Goal: Task Accomplishment & Management: Complete application form

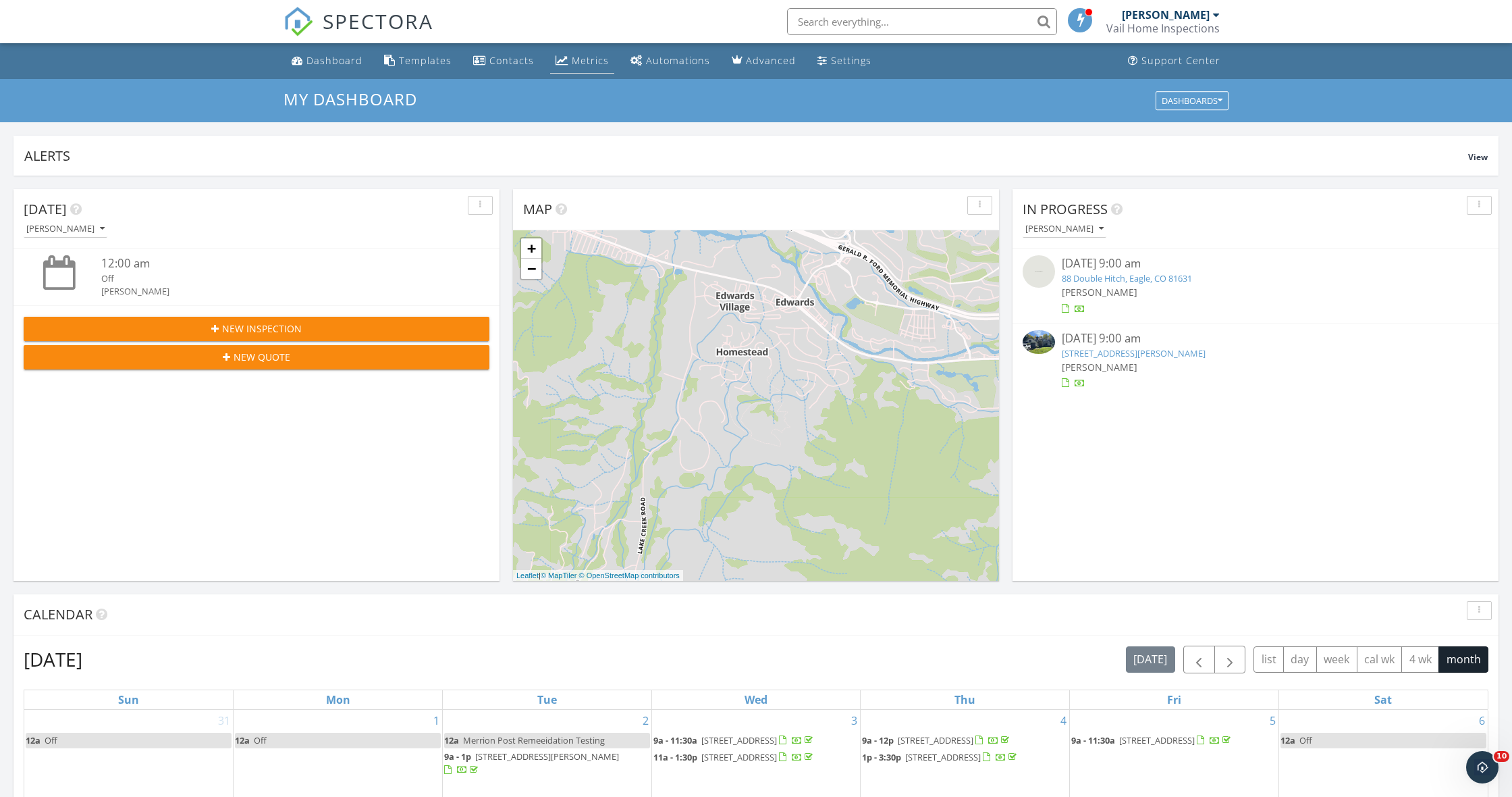
click at [590, 62] on div "Metrics" at bounding box center [590, 60] width 37 height 13
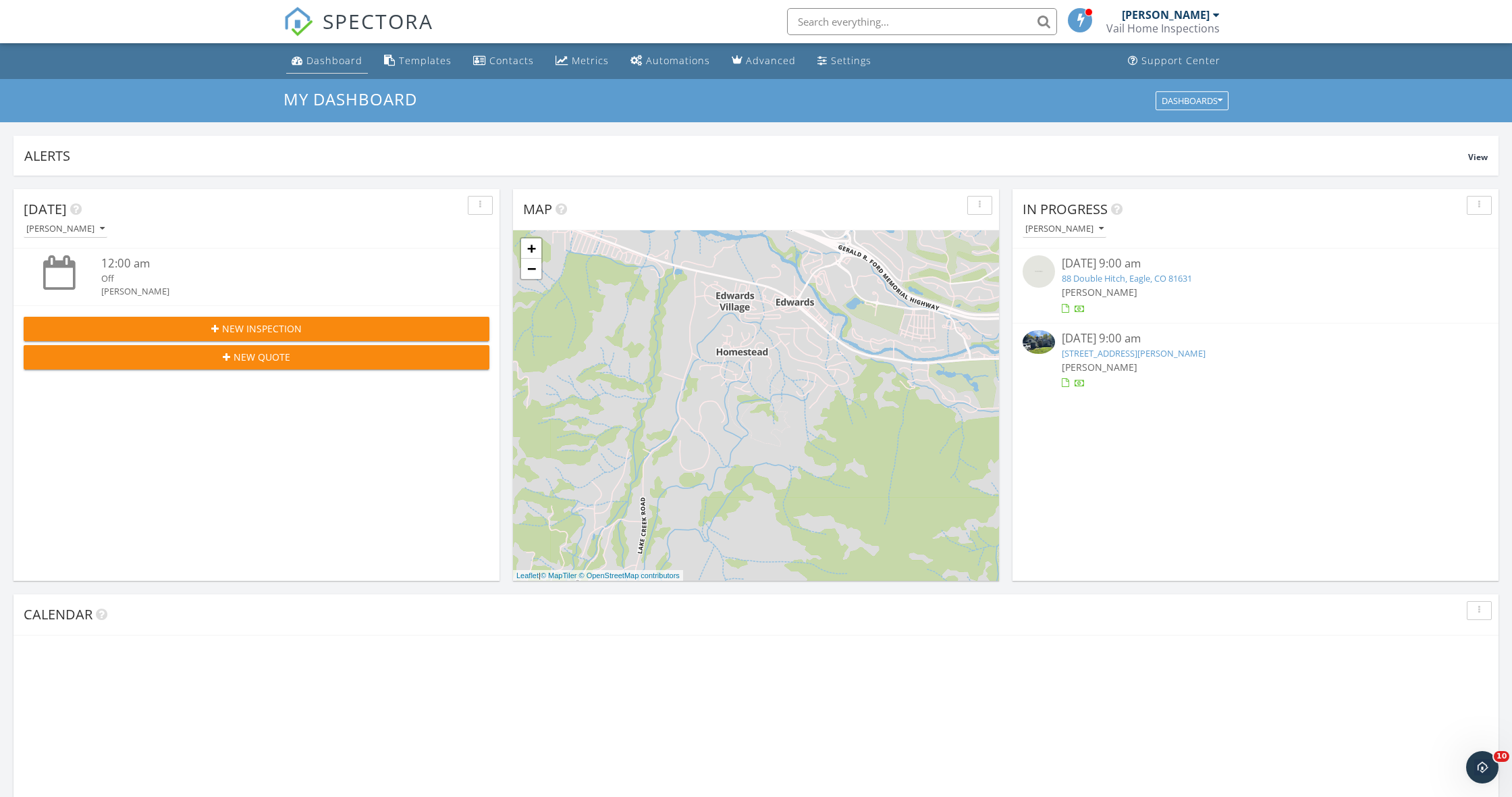
scroll to position [1230, 1513]
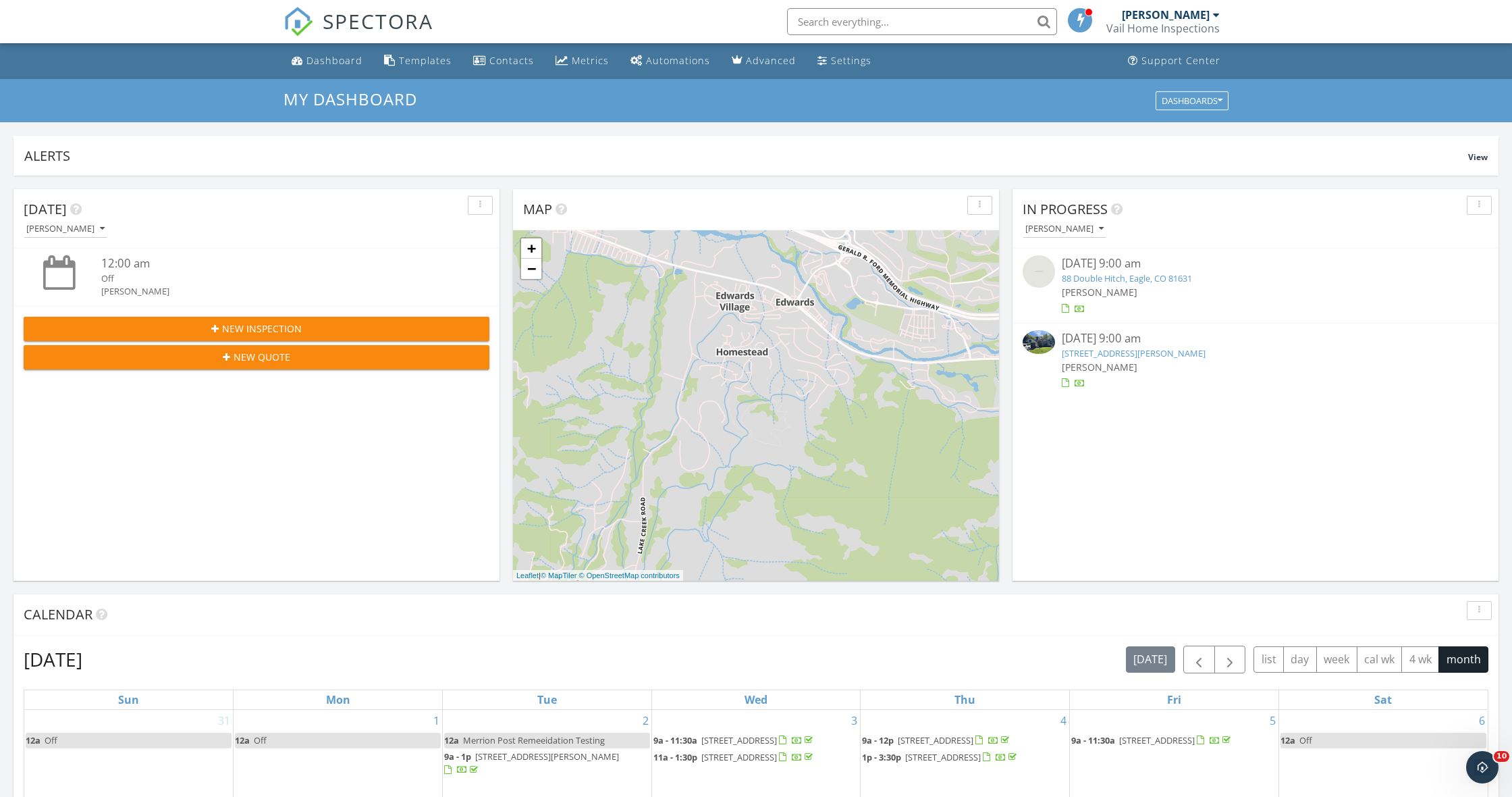
click at [1125, 349] on link "4 Ambleside Pl, Edwards, CO 81632" at bounding box center [1133, 353] width 144 height 12
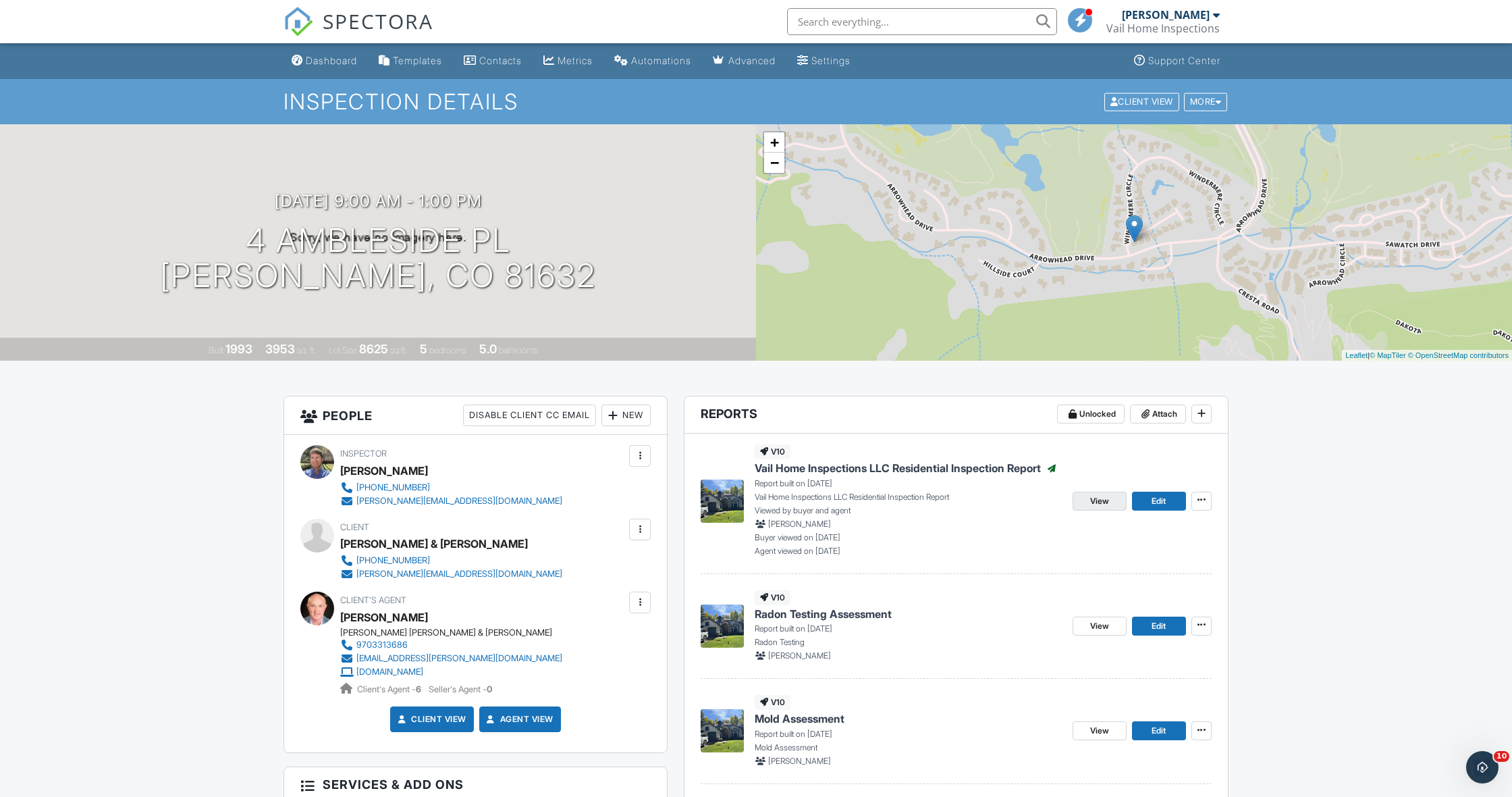
click at [1095, 498] on span "View" at bounding box center [1100, 501] width 19 height 14
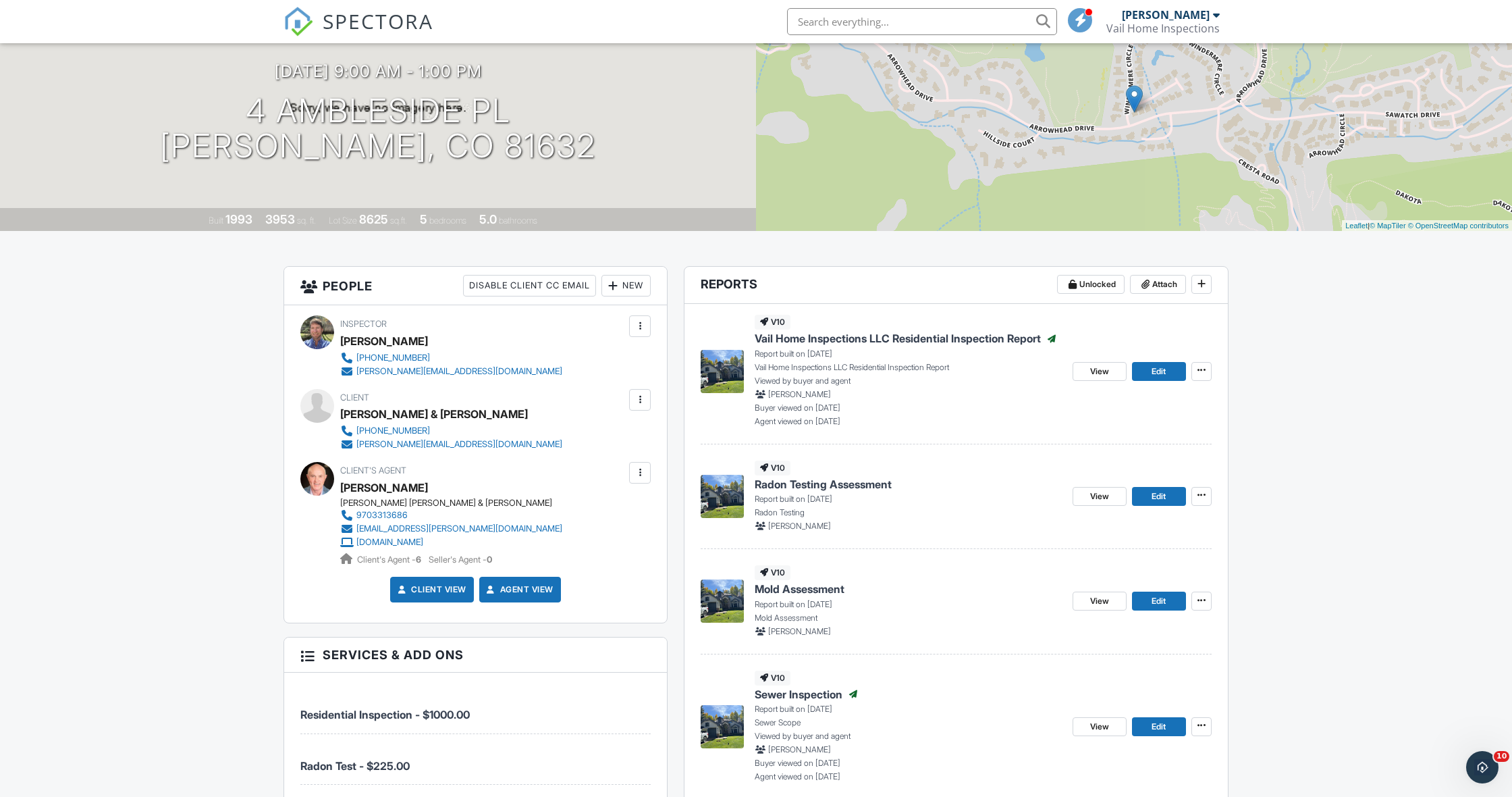
scroll to position [130, 0]
click at [1164, 497] on span "Edit" at bounding box center [1159, 496] width 14 height 14
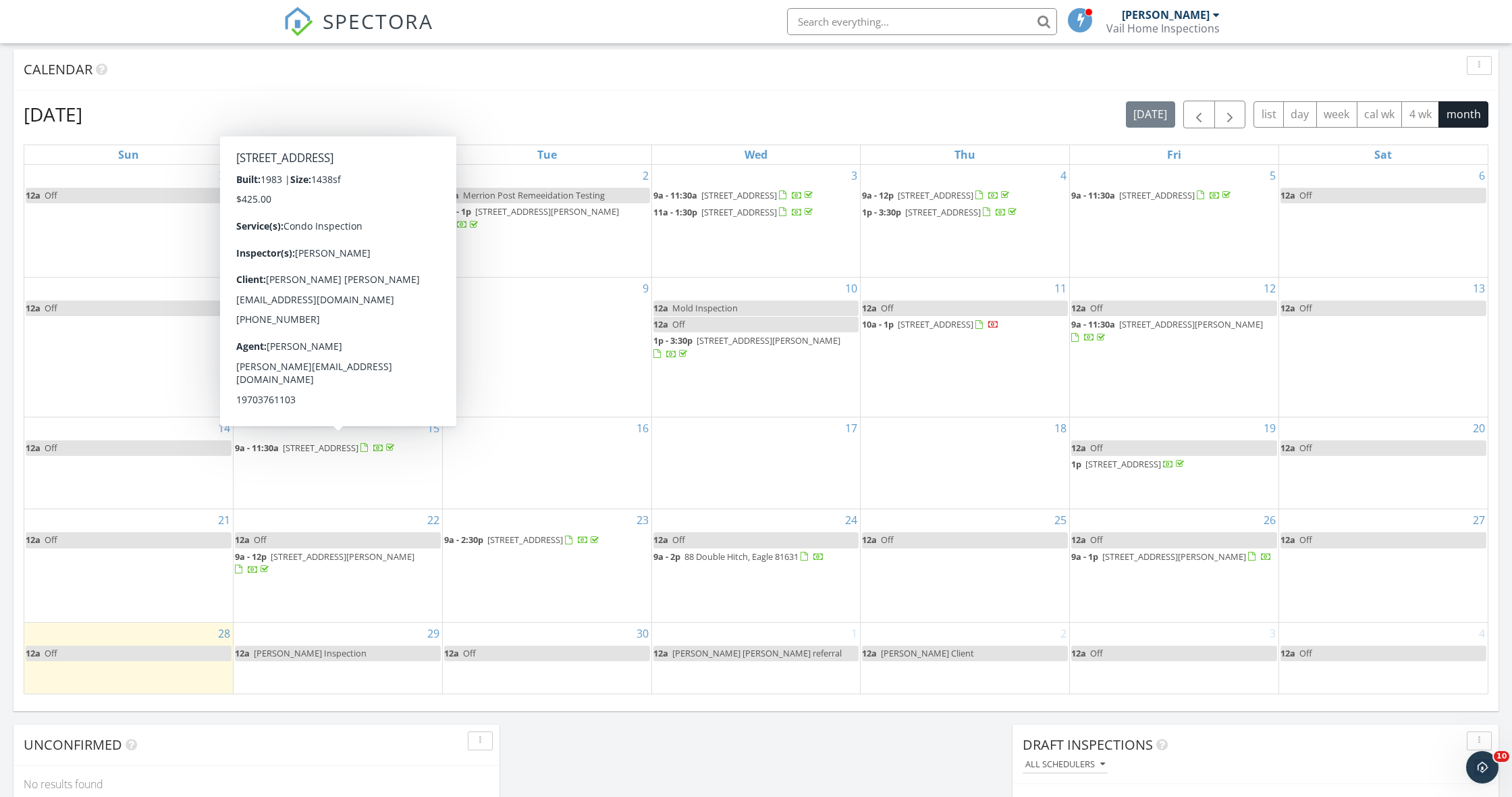
scroll to position [692, 0]
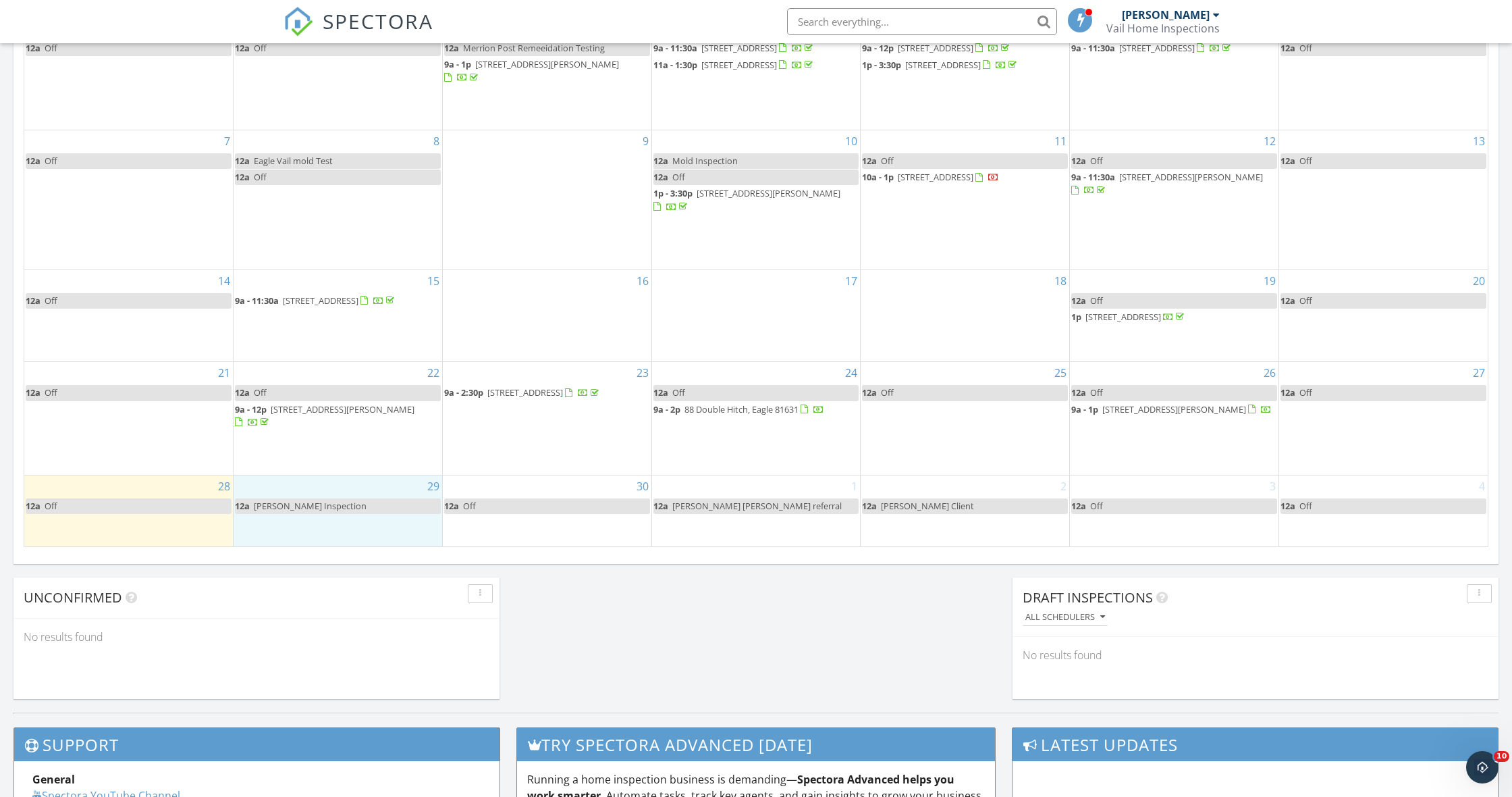
click at [351, 522] on div "29 12a Tom Dunn Inspection" at bounding box center [338, 511] width 208 height 71
click at [357, 468] on link "Inspection" at bounding box center [336, 467] width 69 height 22
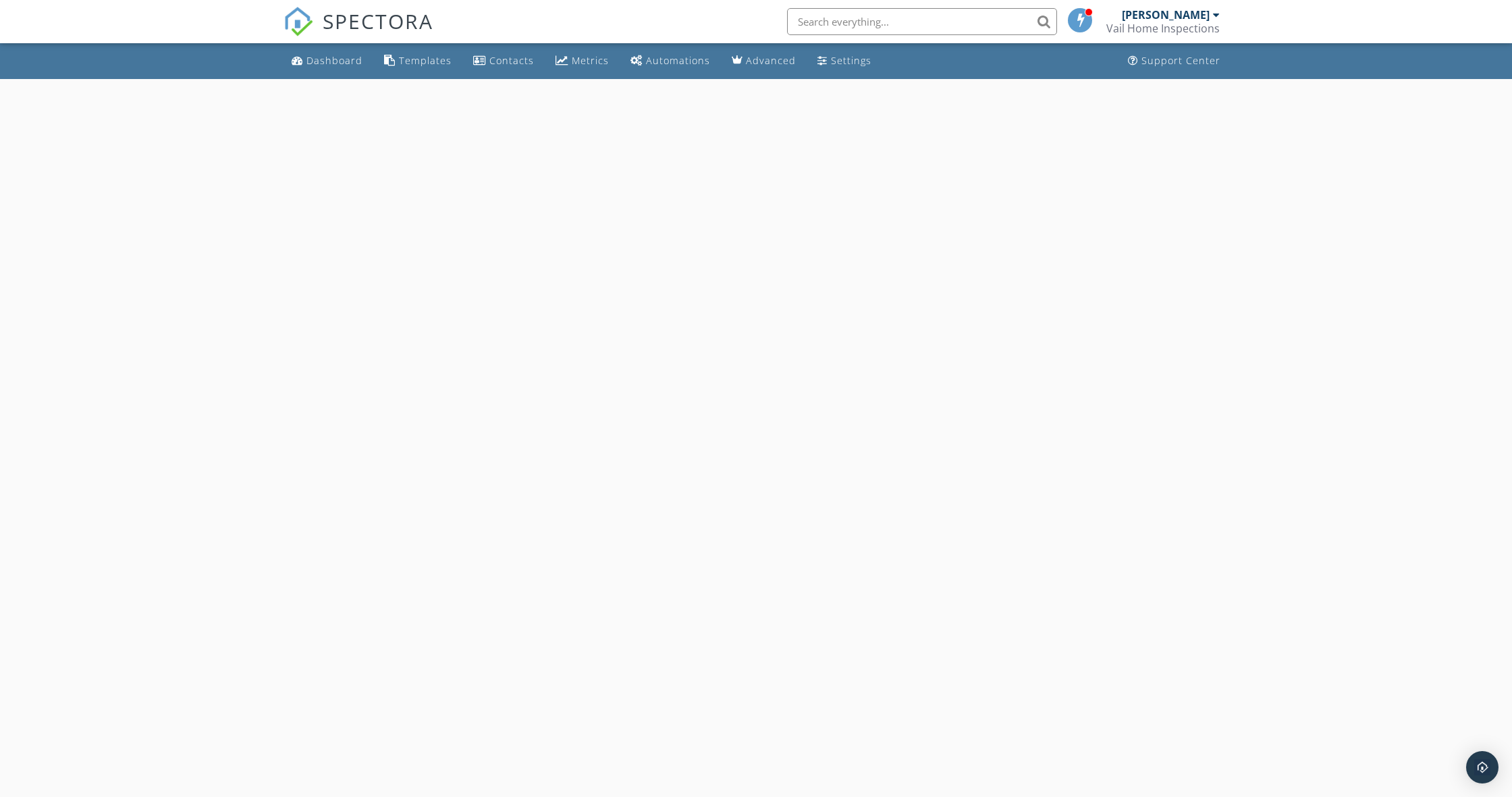
select select "8"
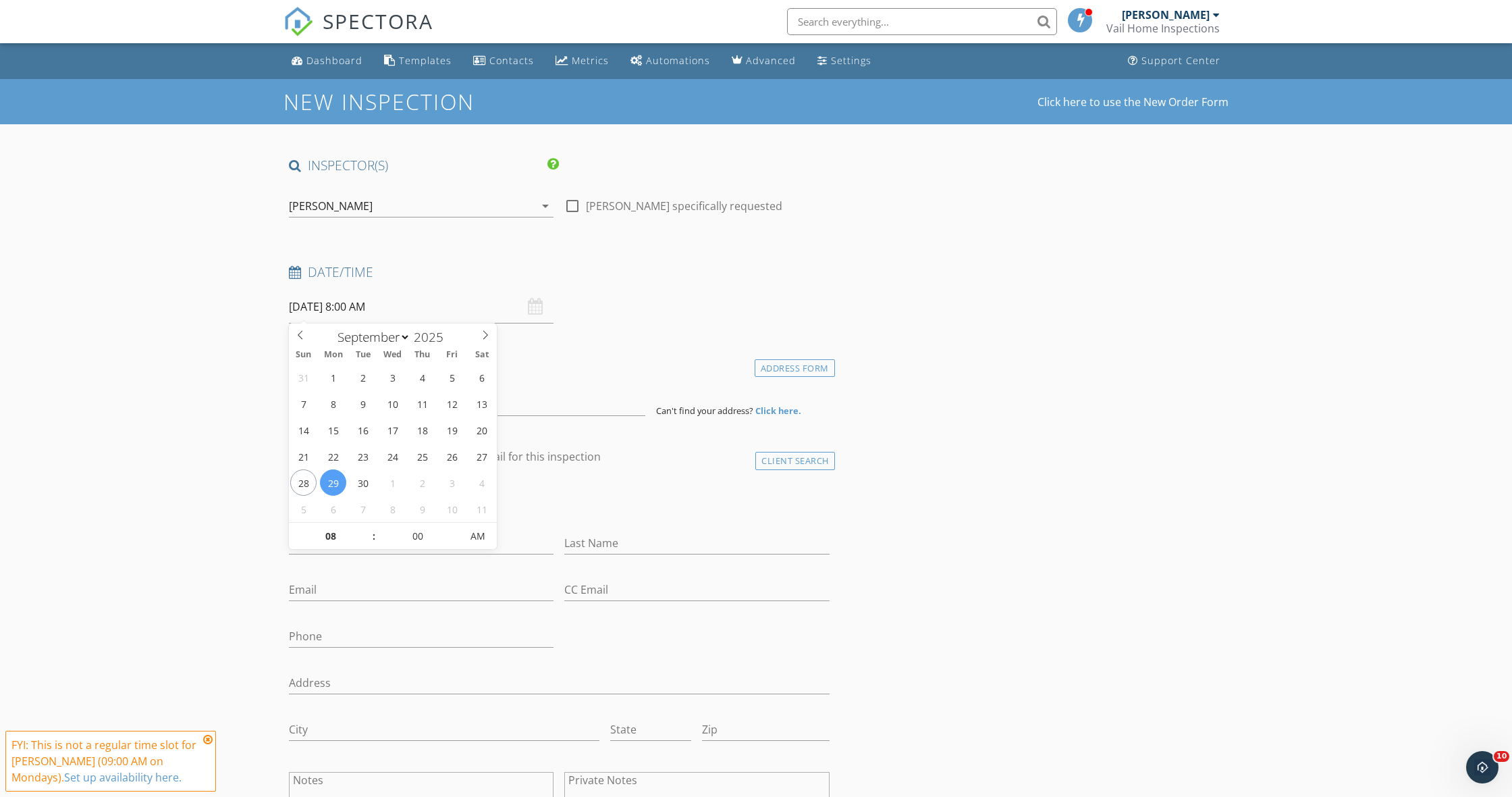
click at [358, 307] on input "[DATE] 8:00 AM" at bounding box center [421, 307] width 265 height 33
type input "09"
type input "[DATE] 9:00 AM"
click at [365, 524] on span at bounding box center [367, 529] width 10 height 14
click at [629, 304] on div "Date/Time 09/29/2025 9:00 AM" at bounding box center [559, 294] width 552 height 60
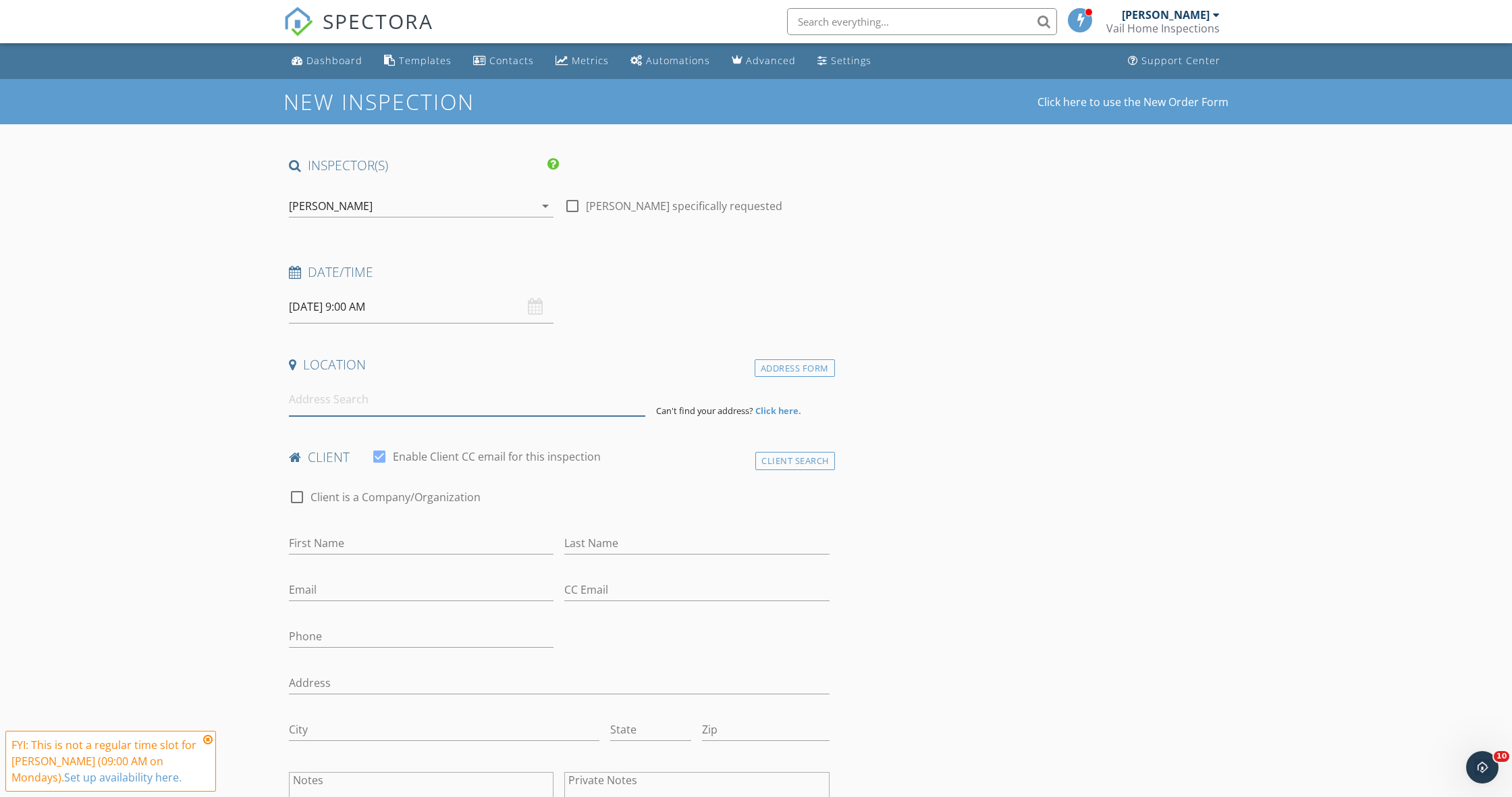
click at [415, 403] on input at bounding box center [467, 399] width 356 height 33
paste input "1061 W. Beaver Creek Blvd. F-203,"
type input "1061 W Beaver Creek Blvd f 203, Avon, CO, USA"
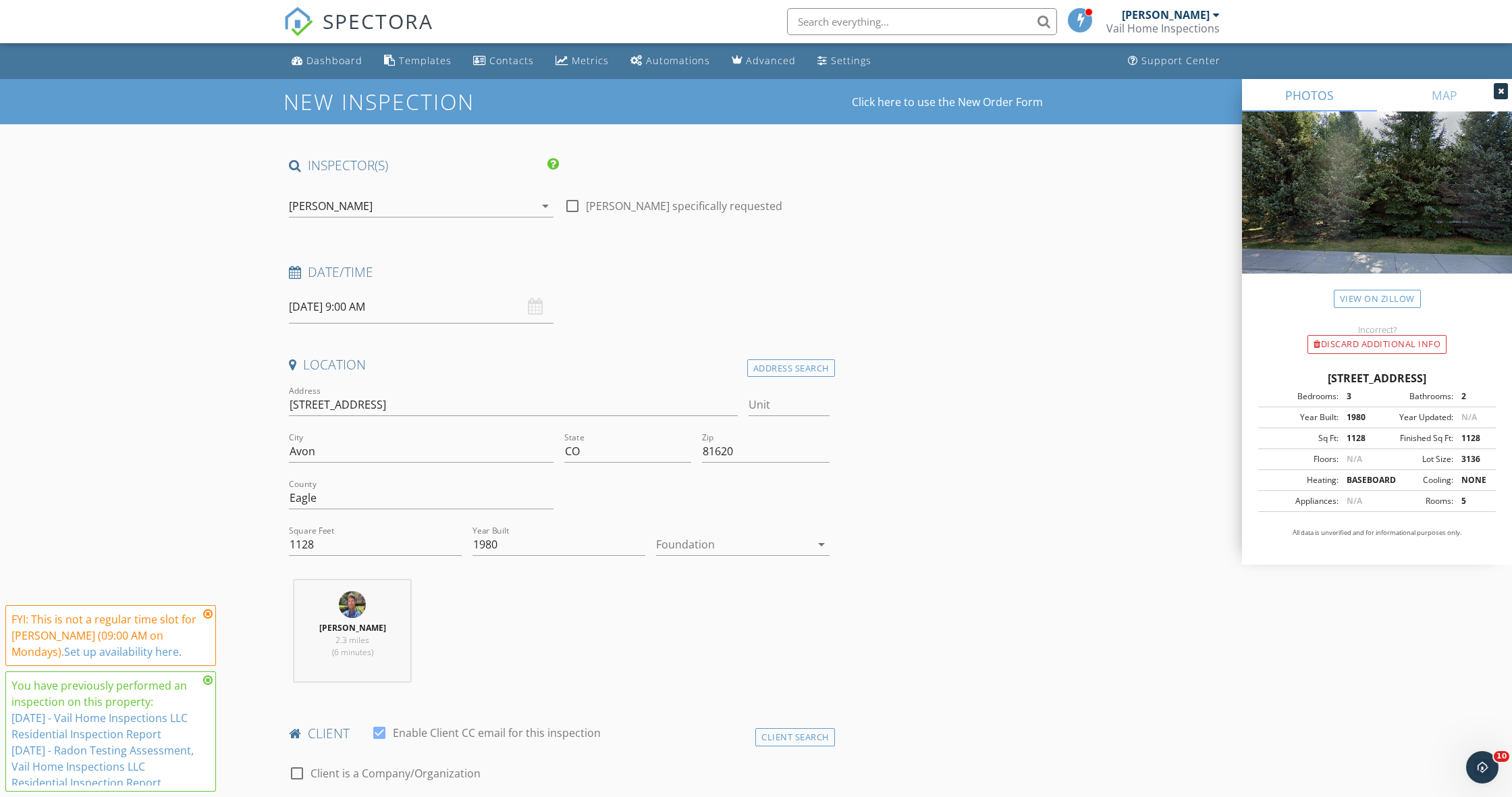
click at [205, 681] on icon at bounding box center [208, 680] width 10 height 11
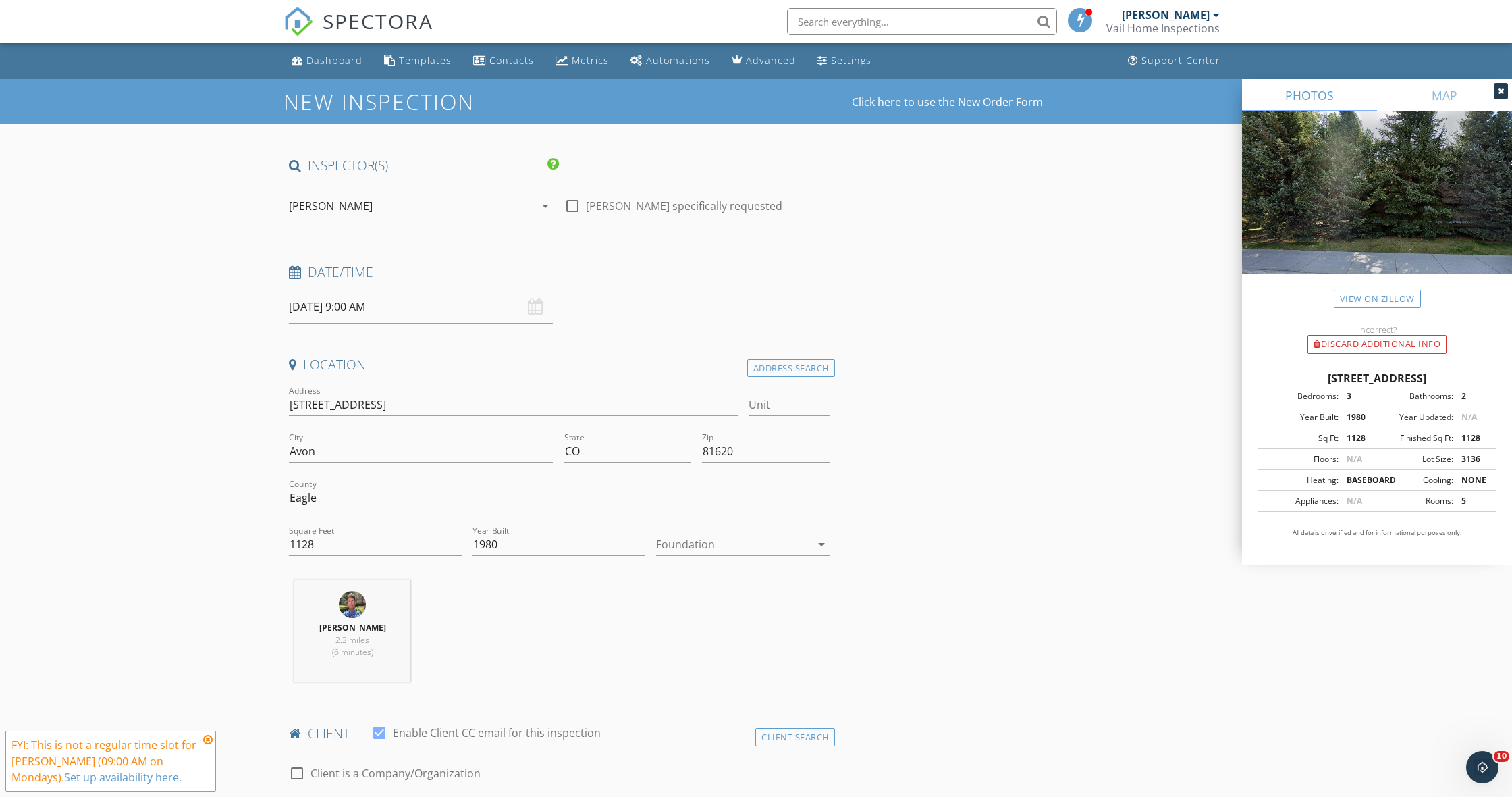
click at [207, 738] on icon at bounding box center [208, 739] width 10 height 11
type input "F-203"
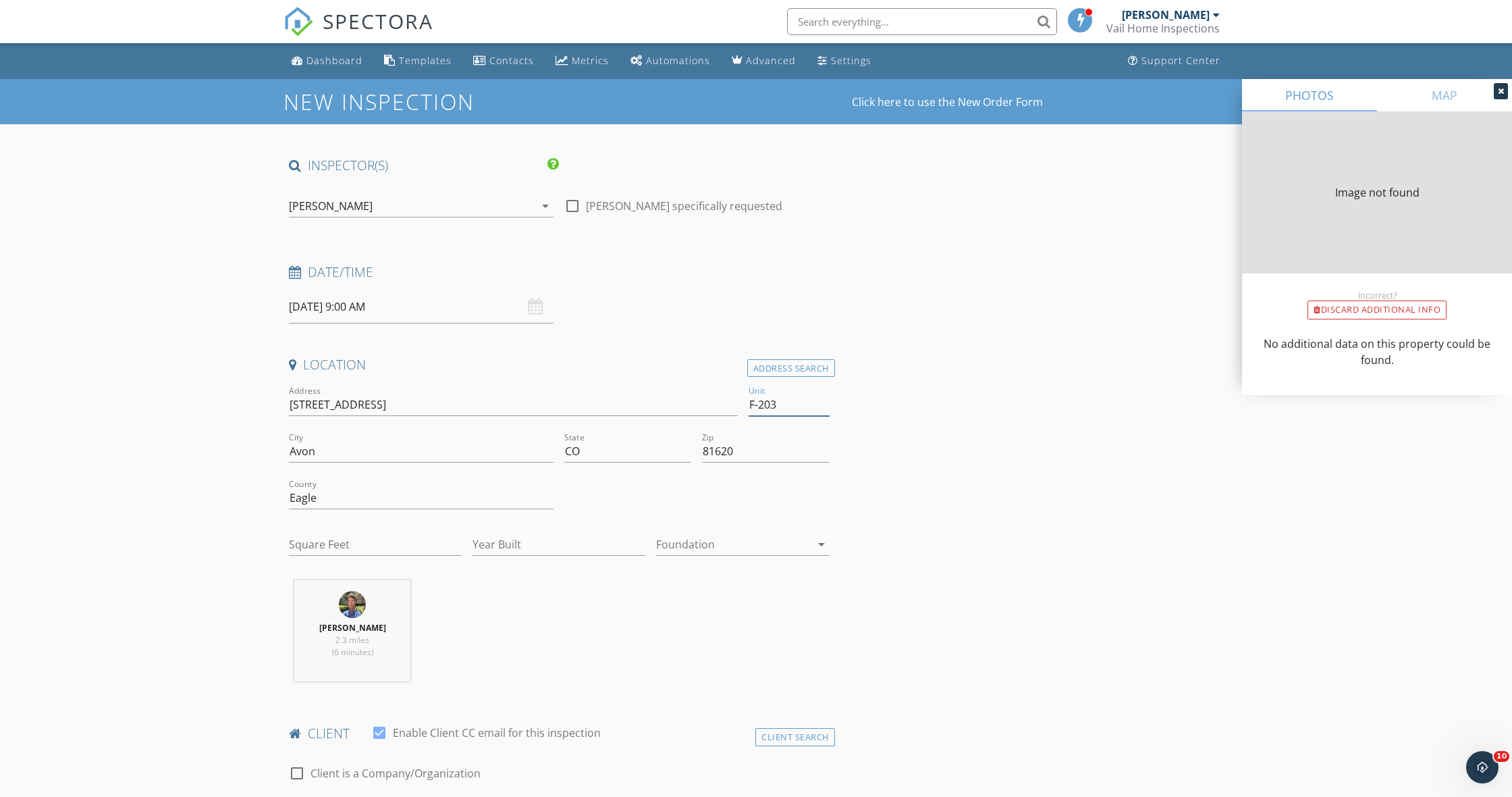
type input "768"
type input "1980"
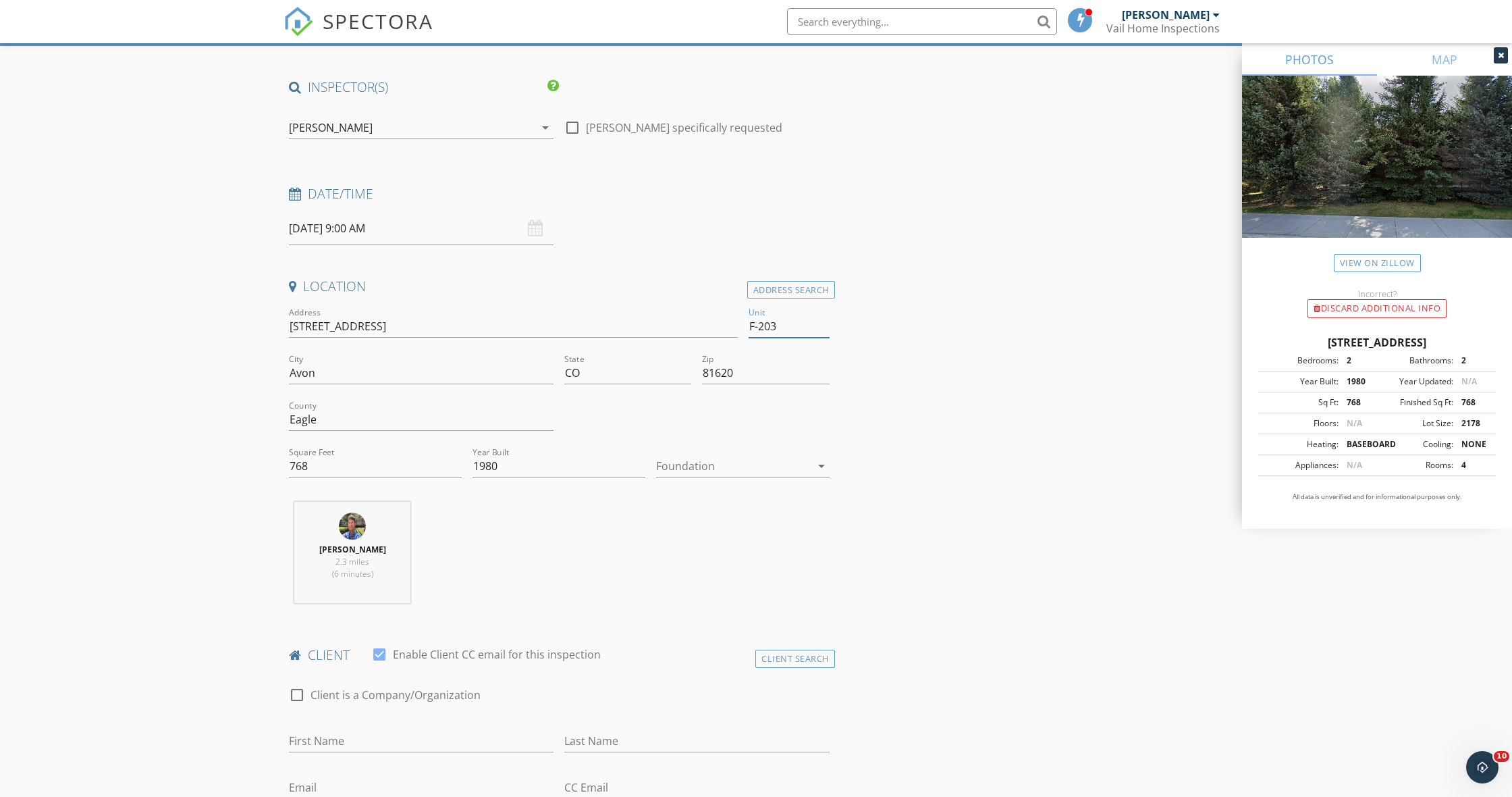
scroll to position [81, 0]
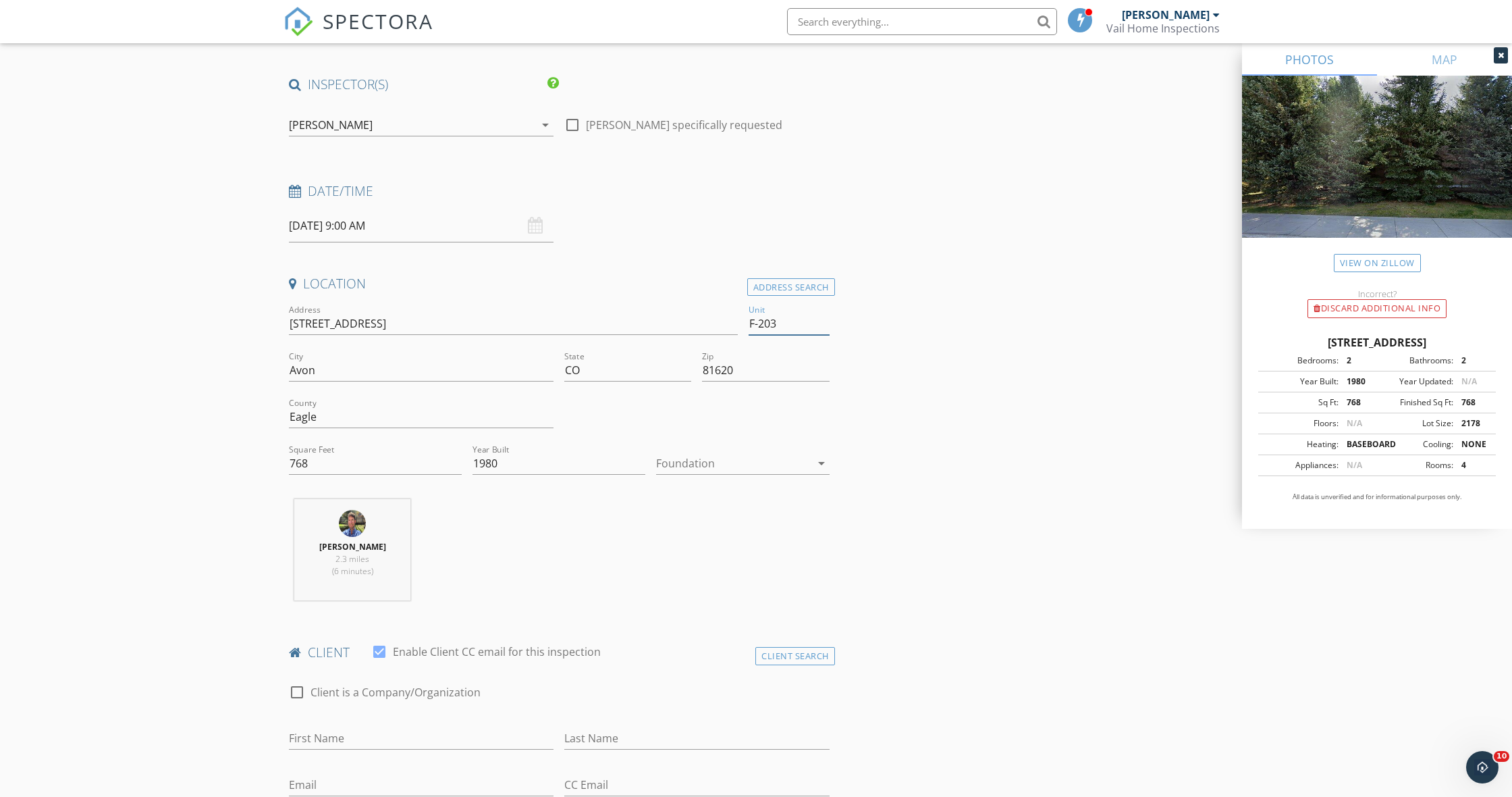
type input "F-203"
click at [314, 461] on input "768" at bounding box center [375, 463] width 173 height 22
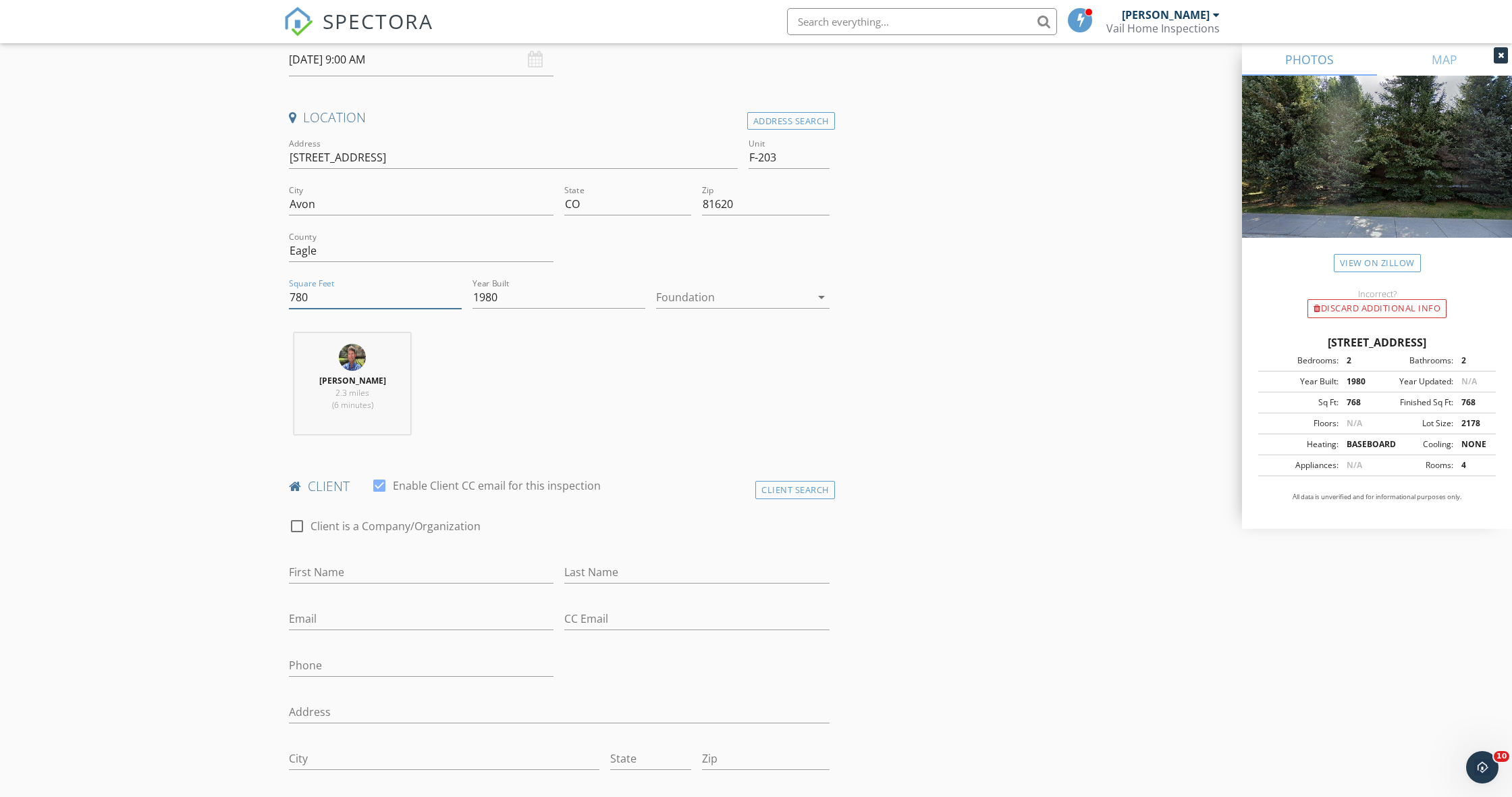
scroll to position [248, 0]
type input "780"
paste input "[EMAIL_ADDRESS][DOMAIN_NAME]"
type input "[EMAIL_ADDRESS][DOMAIN_NAME]"
click at [422, 566] on input "First Name" at bounding box center [421, 572] width 265 height 22
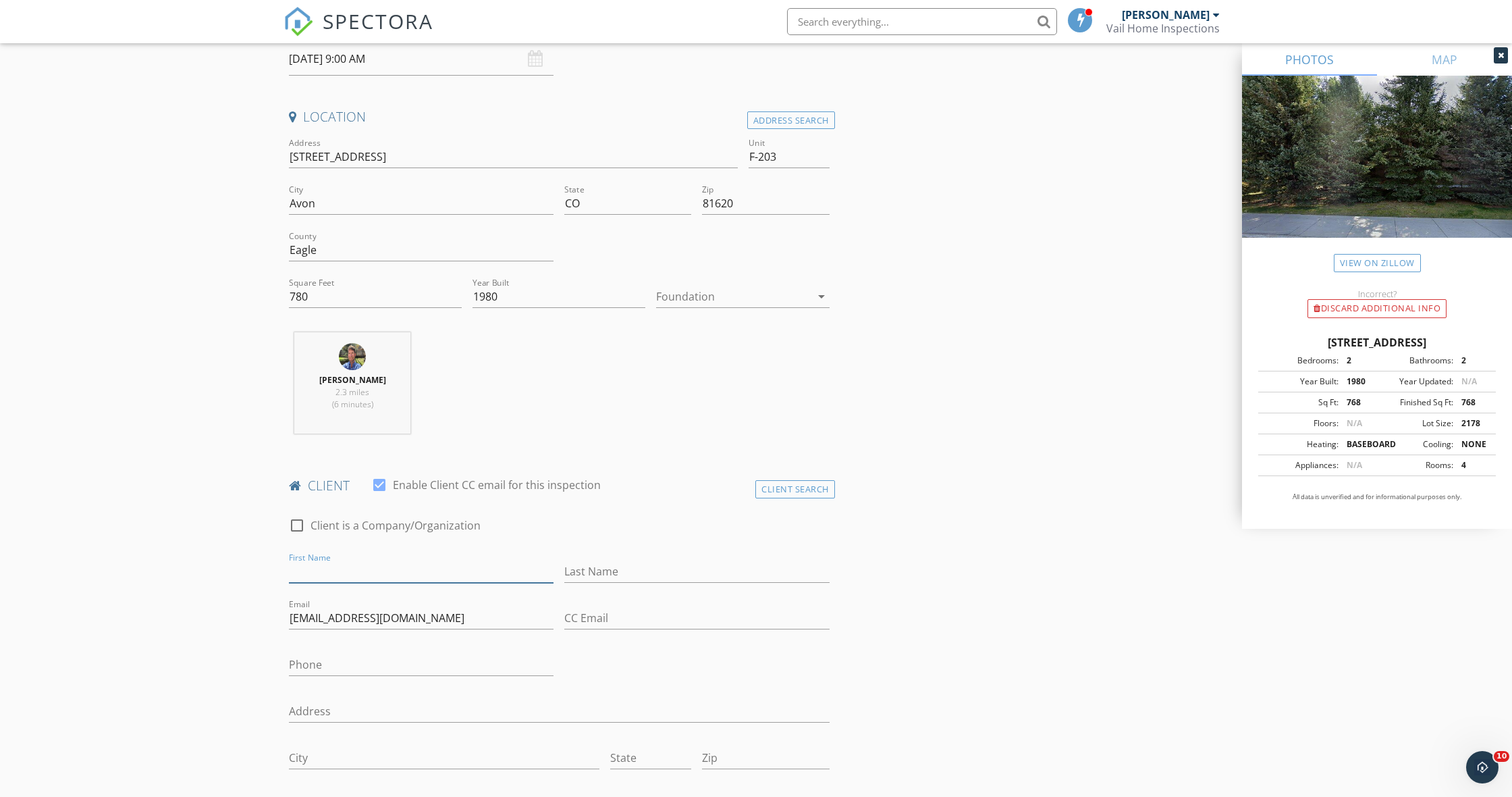
paste input "[PERSON_NAME]"
type input "[PERSON_NAME]"
paste input "[PERSON_NAME]"
click at [590, 569] on input "[PERSON_NAME]" at bounding box center [697, 572] width 265 height 22
type input "[PERSON_NAME]"
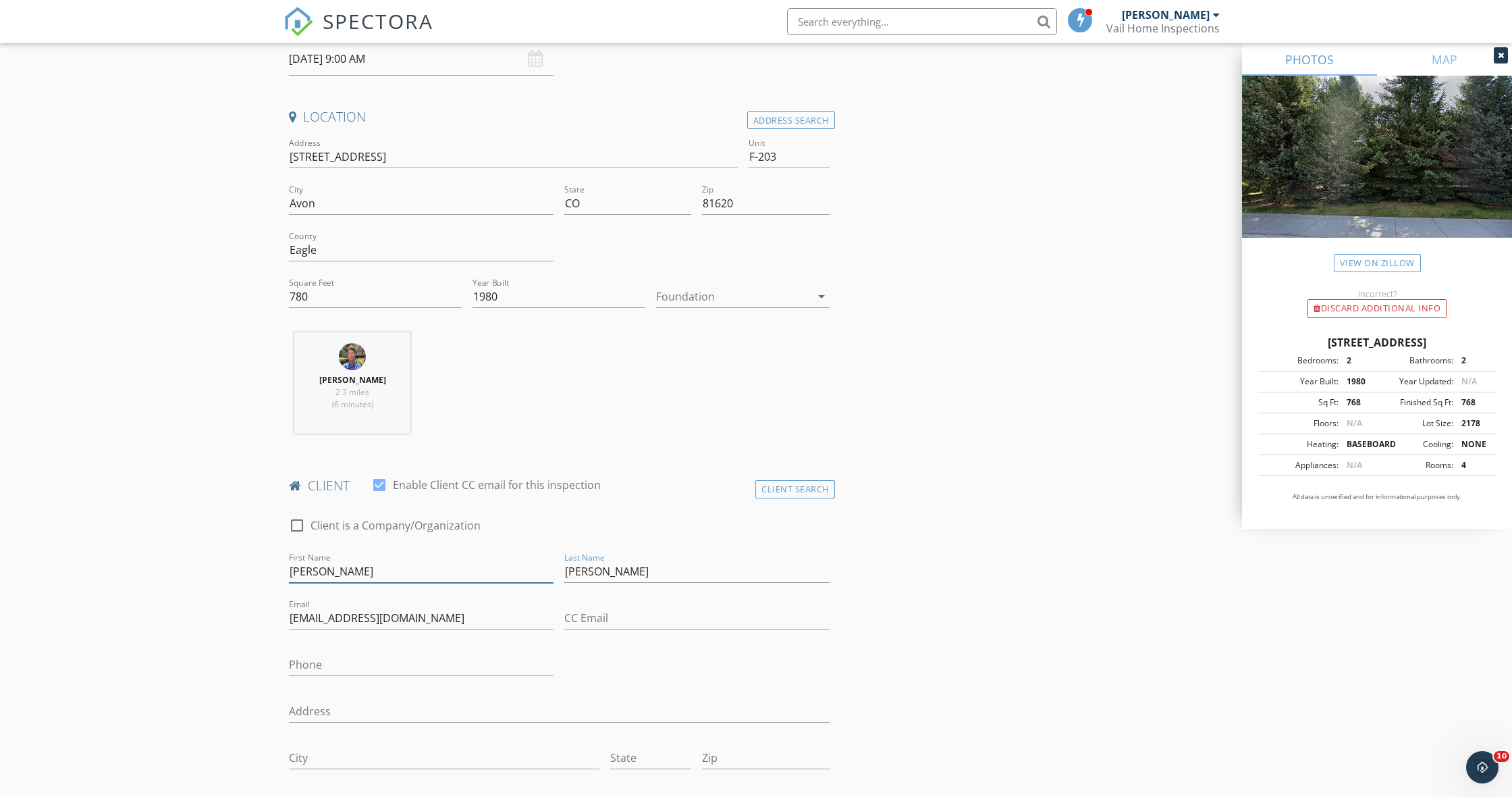
click at [395, 568] on input "[PERSON_NAME]" at bounding box center [421, 572] width 265 height 22
type input "Suzy"
paste input "[PHONE_NUMBER]"
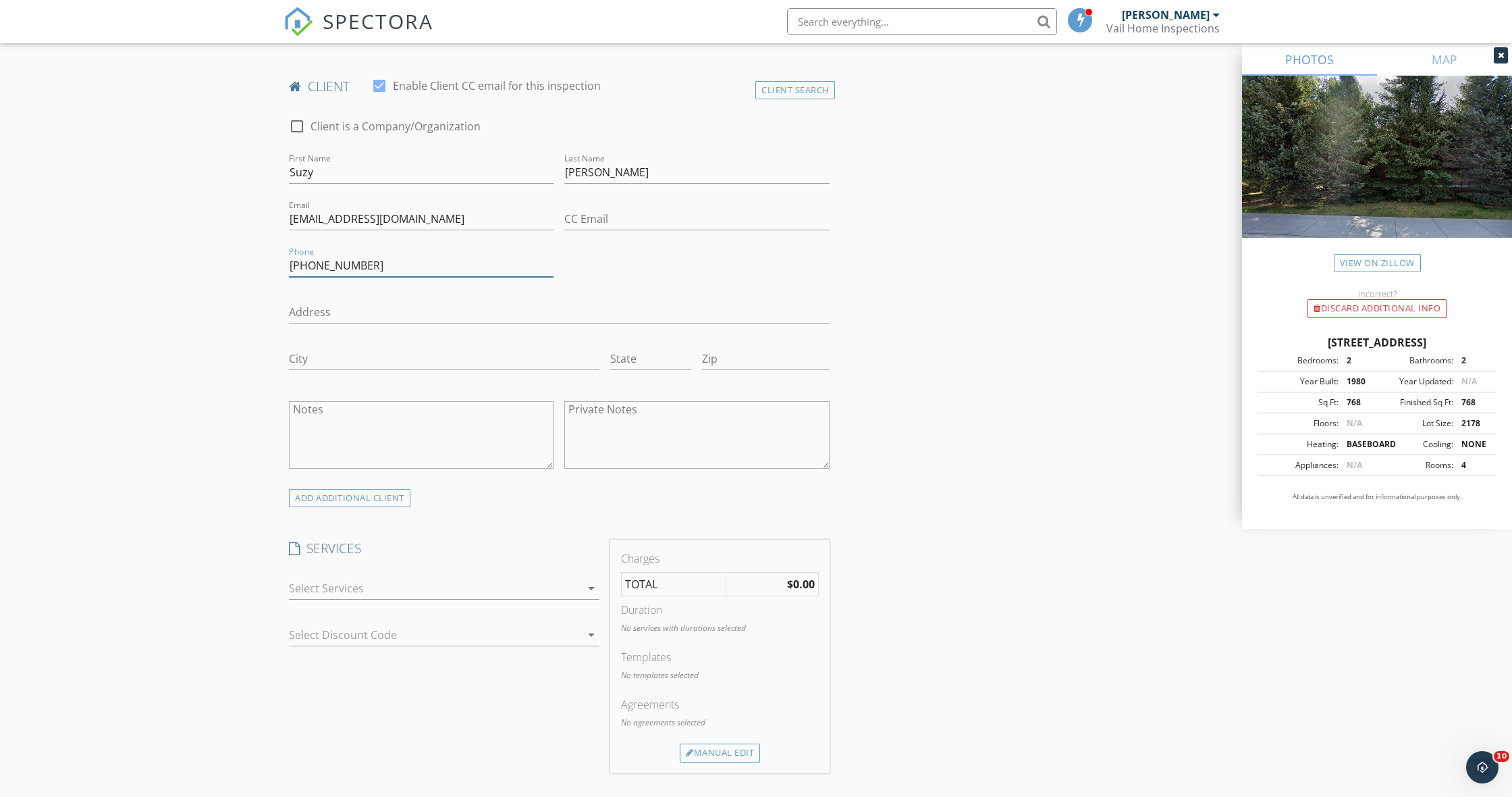
scroll to position [660, 0]
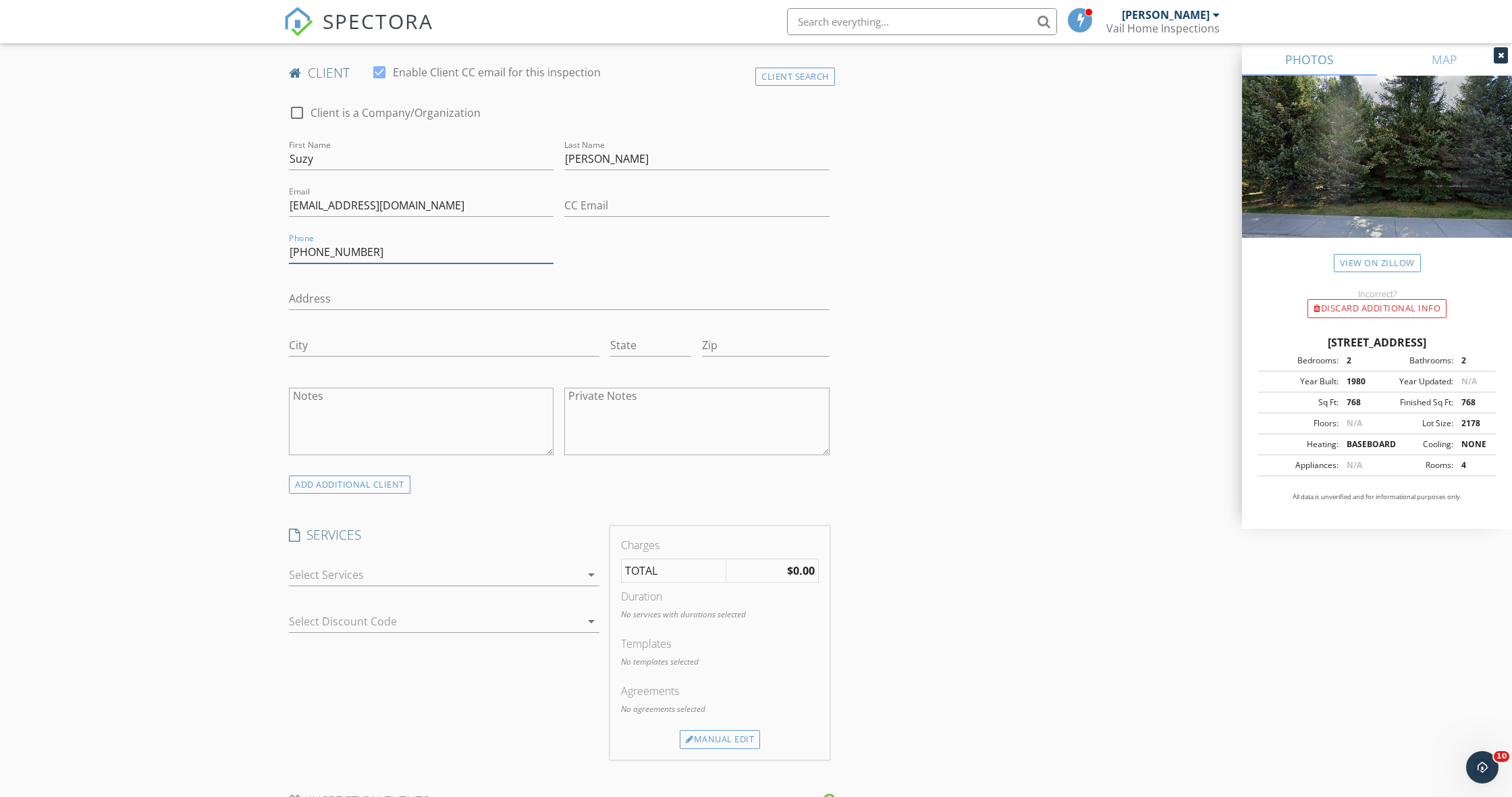
type input "[PHONE_NUMBER]"
click at [593, 570] on icon "arrow_drop_down" at bounding box center [591, 575] width 16 height 16
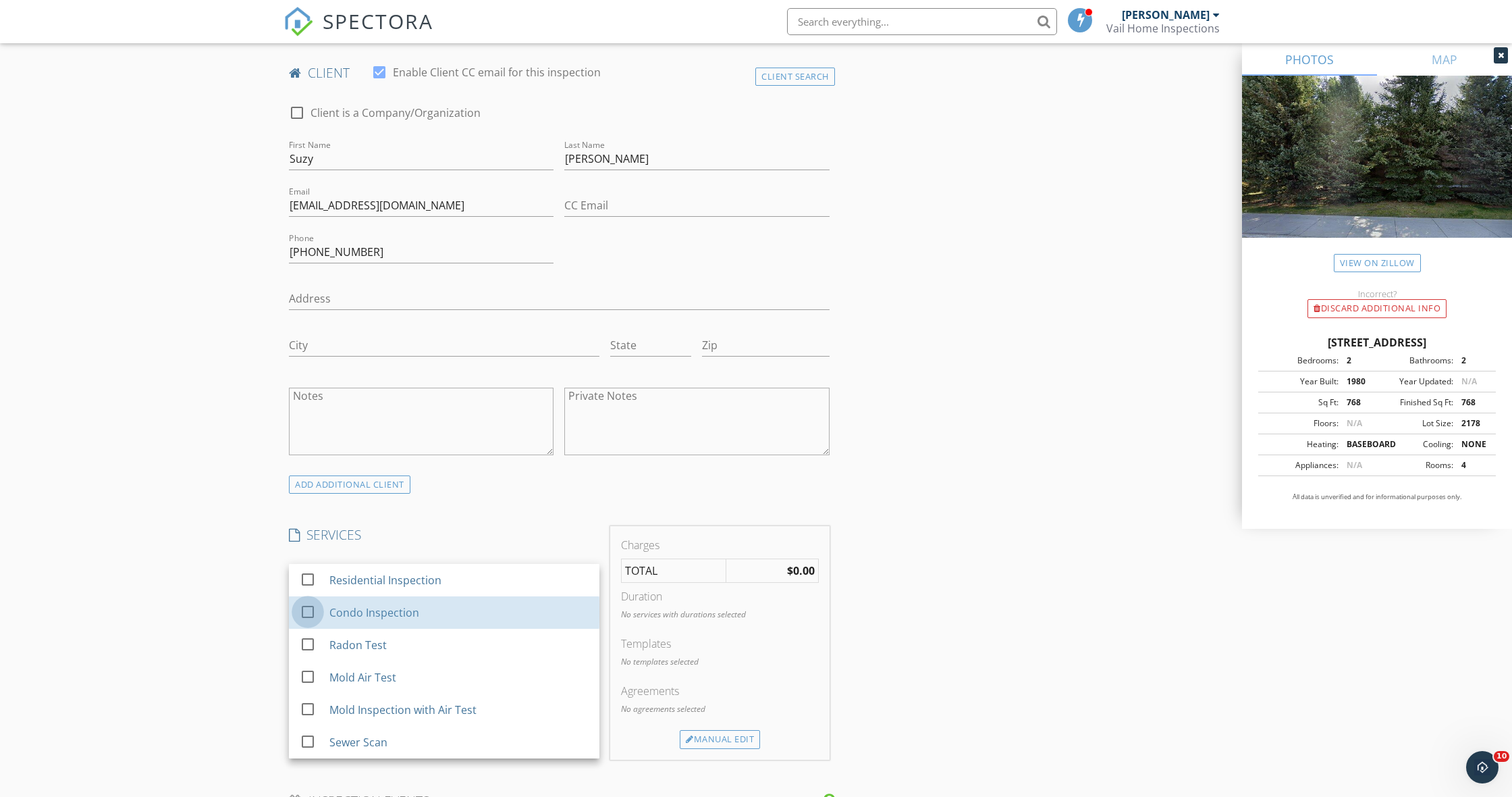
drag, startPoint x: 310, startPoint y: 608, endPoint x: 236, endPoint y: 544, distance: 97.8
click at [310, 608] on div at bounding box center [308, 612] width 23 height 23
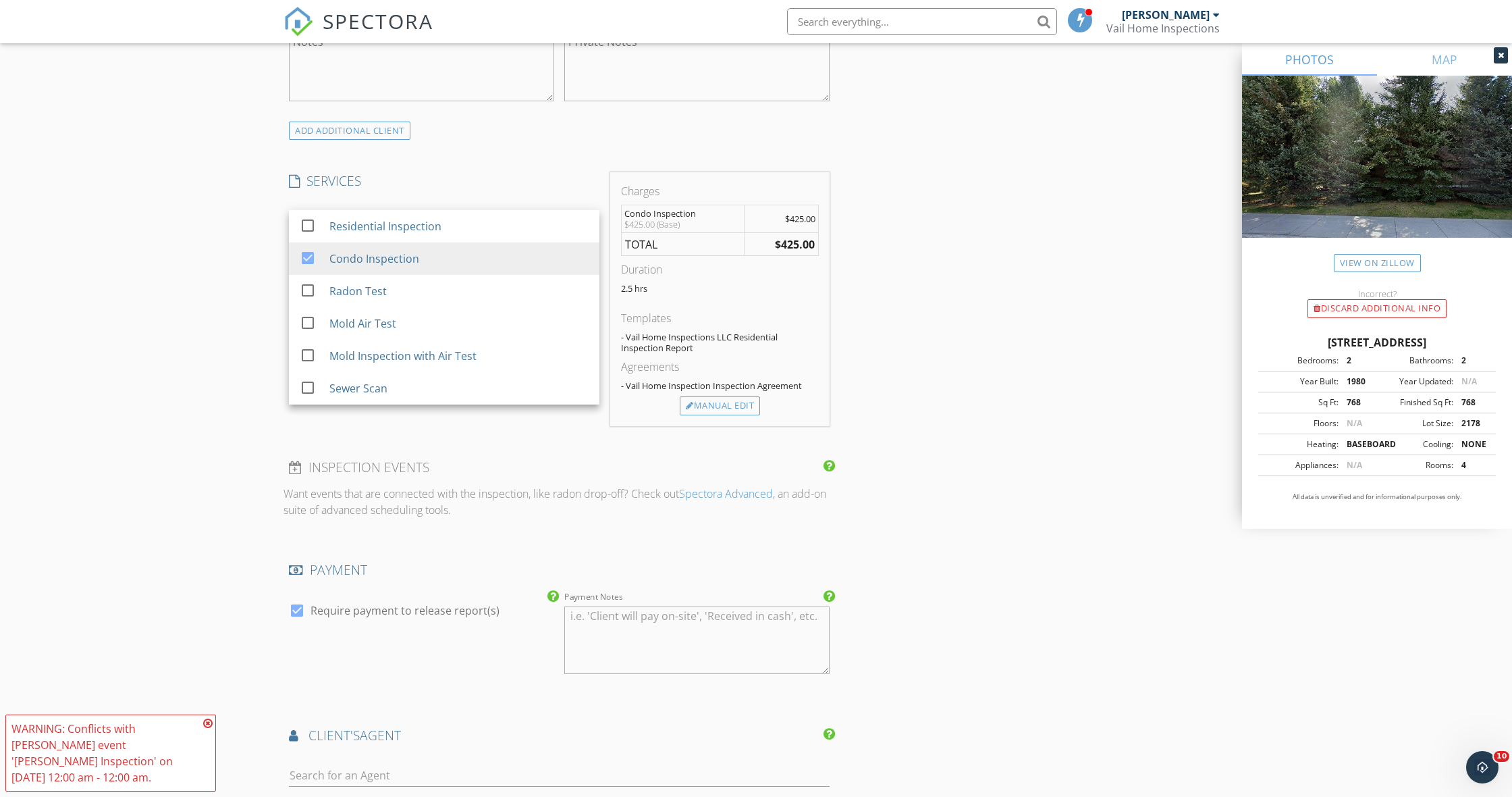
scroll to position [1061, 0]
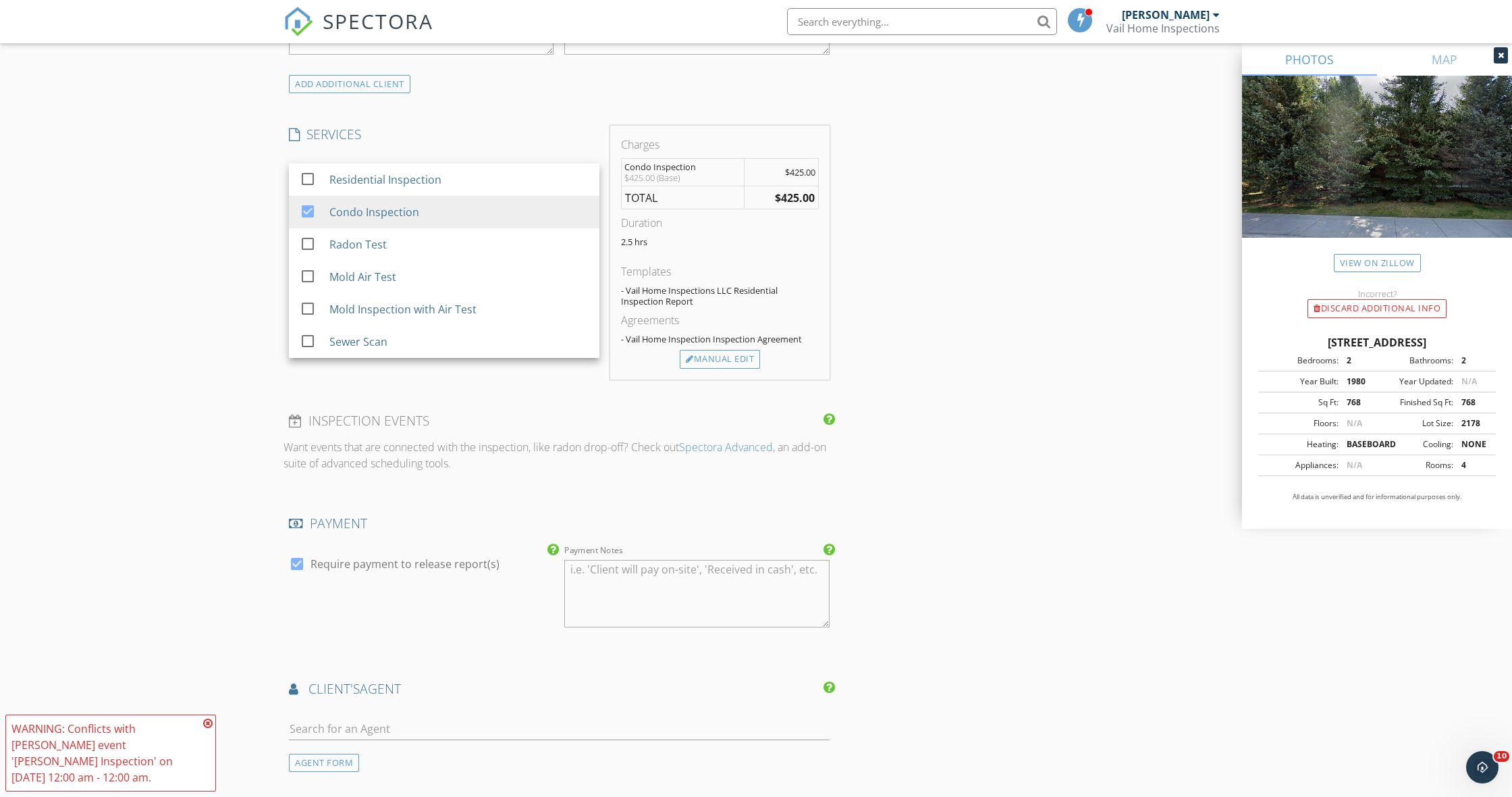
click at [207, 728] on icon at bounding box center [208, 723] width 10 height 11
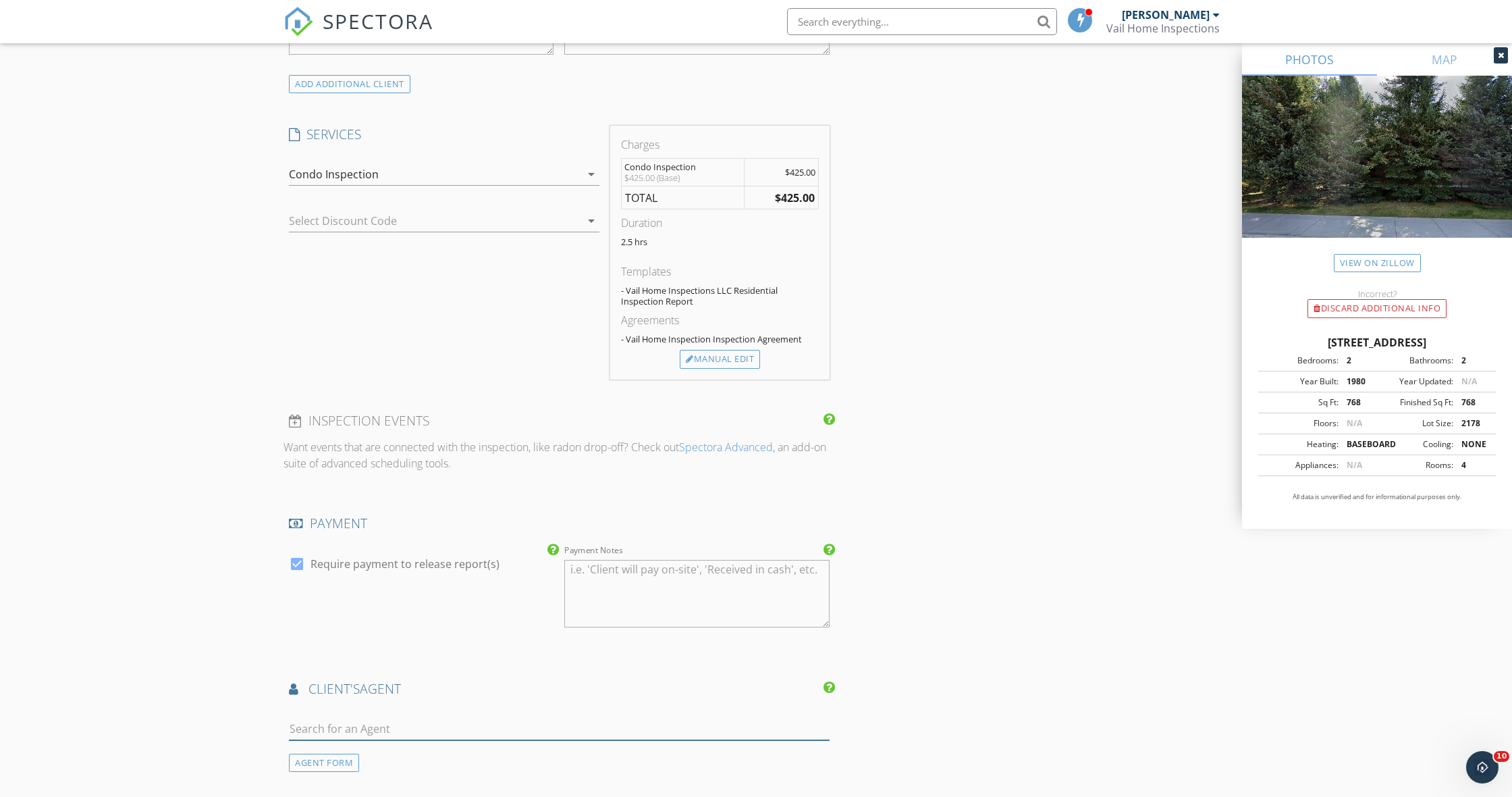
click at [421, 723] on input "text" at bounding box center [559, 729] width 541 height 22
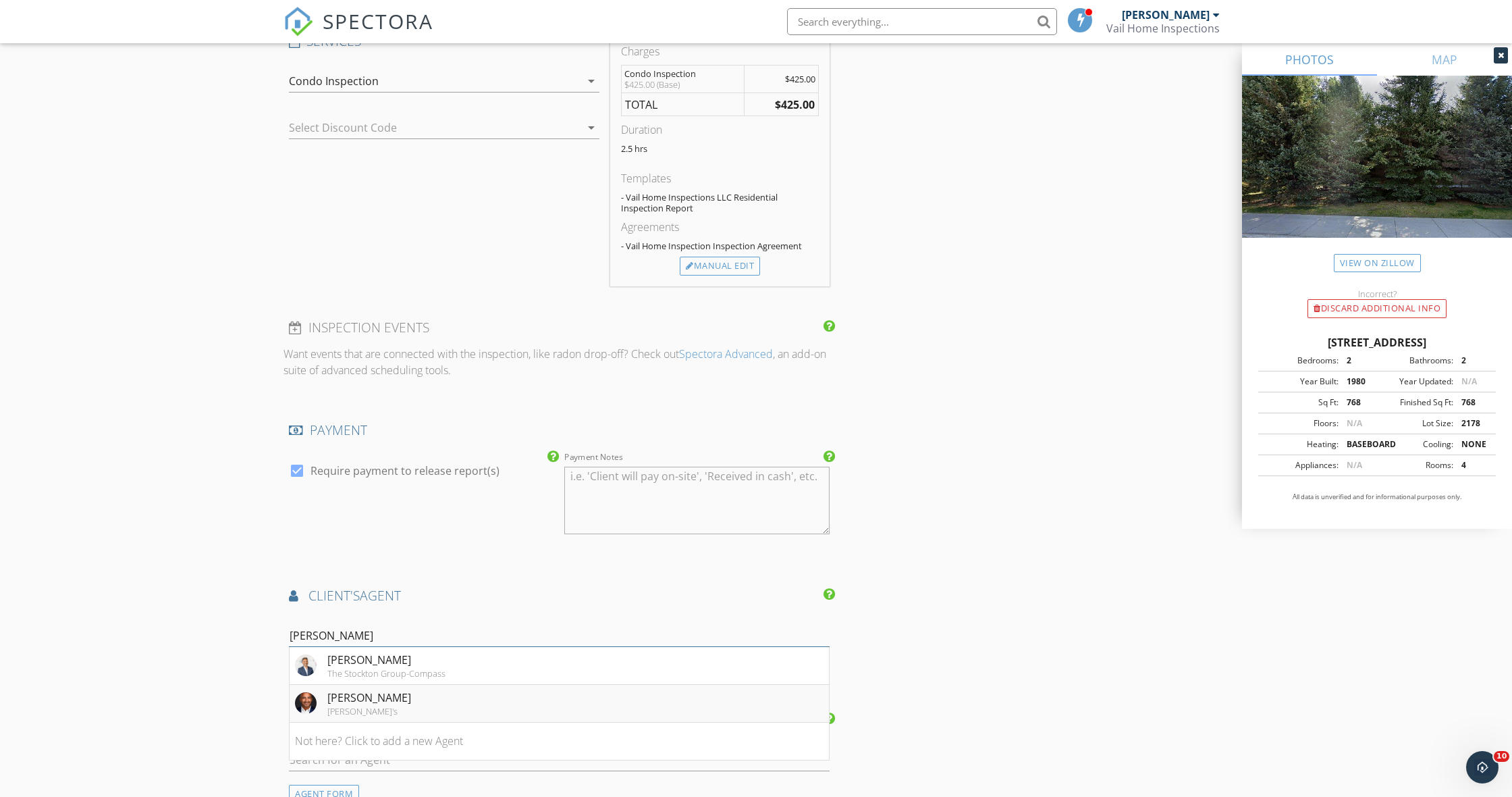
type input "[PERSON_NAME]"
click at [388, 702] on li "Tom Dunn LIV Sotheby's" at bounding box center [559, 704] width 539 height 38
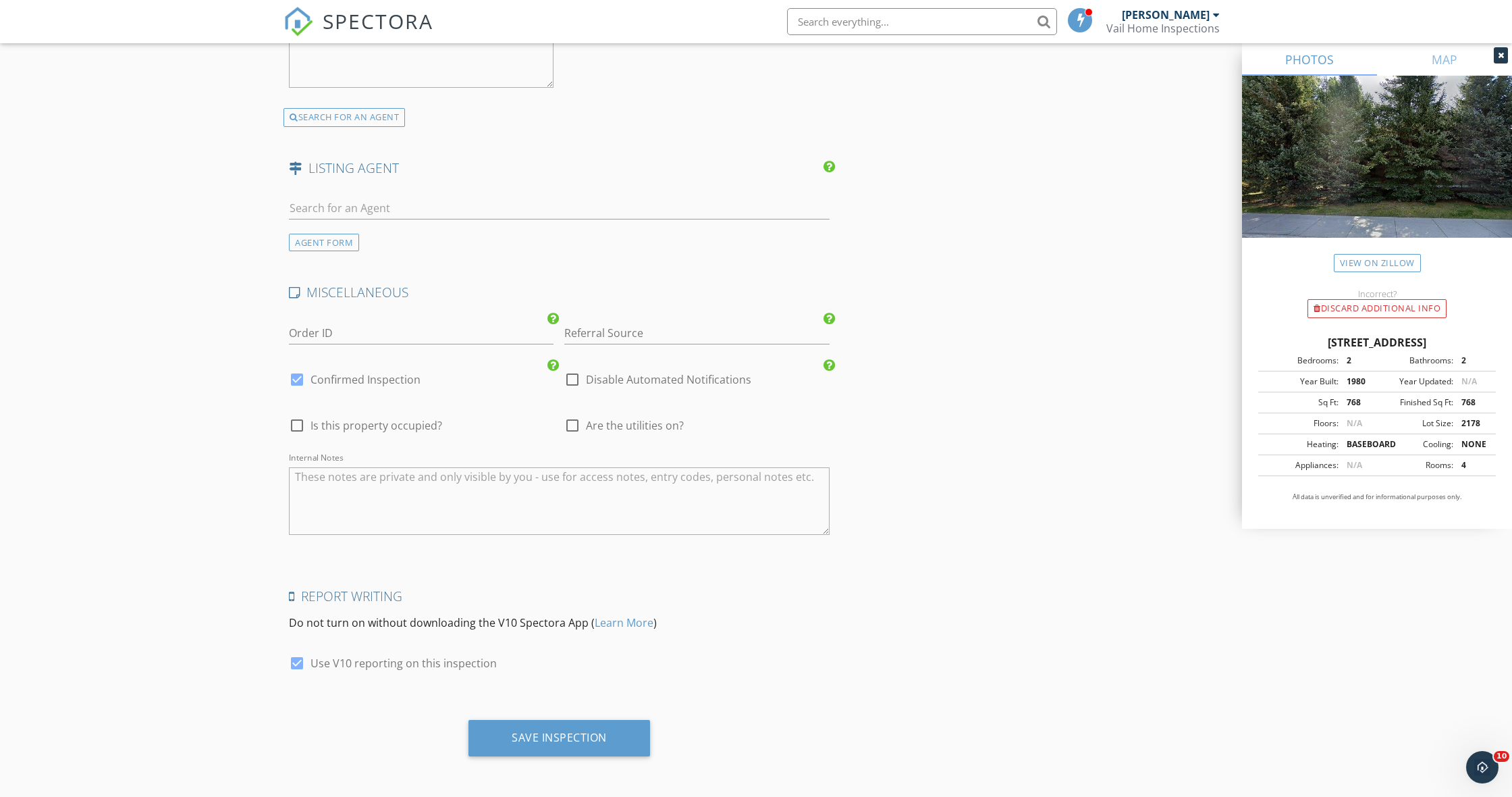
scroll to position [2102, 0]
click at [551, 736] on div "Save Inspection" at bounding box center [559, 740] width 95 height 14
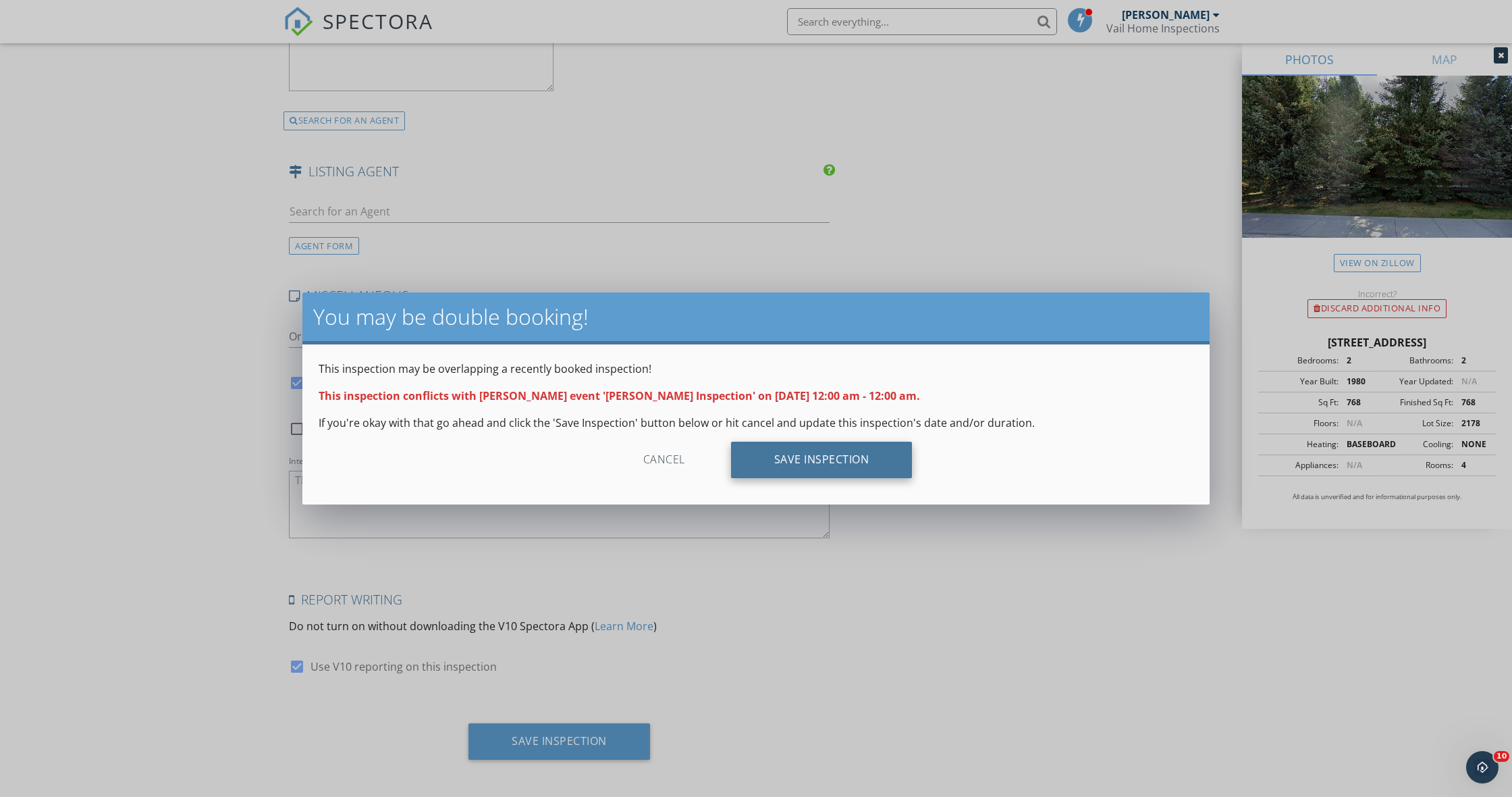
click at [824, 465] on div "Save Inspection" at bounding box center [821, 460] width 182 height 37
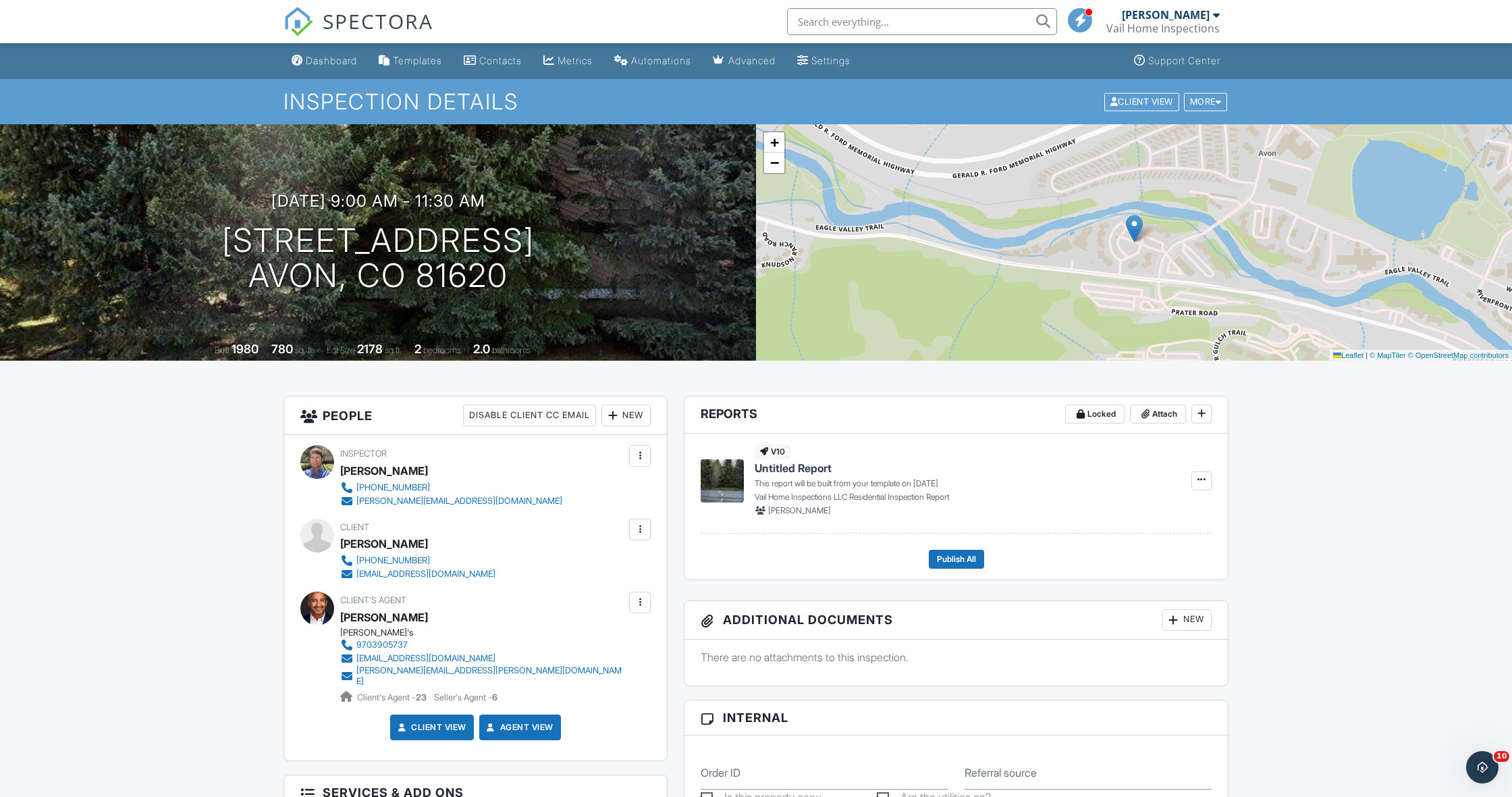
scroll to position [1, 0]
click at [338, 60] on div "Dashboard" at bounding box center [331, 59] width 51 height 12
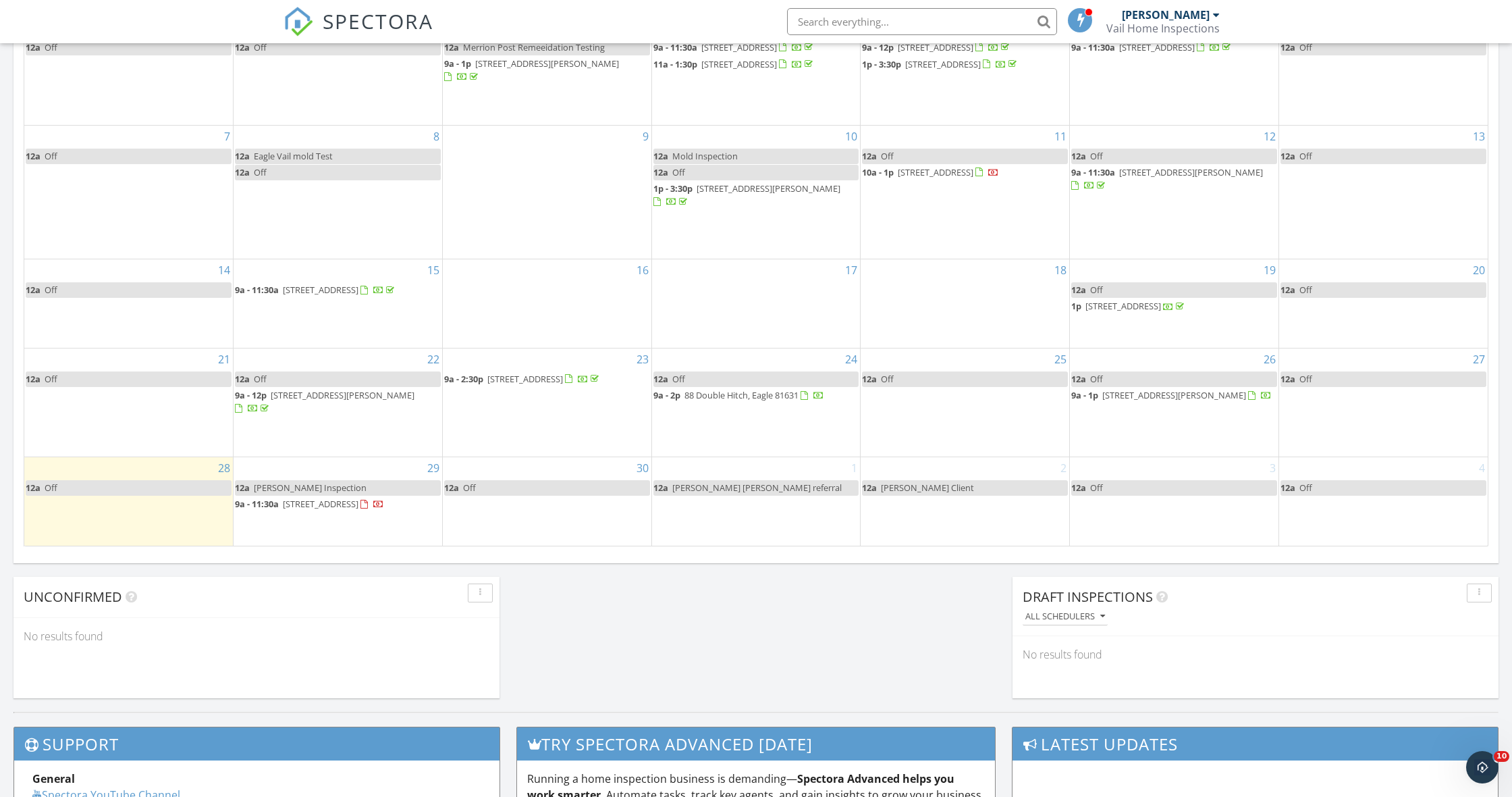
scroll to position [745, 0]
